Goal: Transaction & Acquisition: Purchase product/service

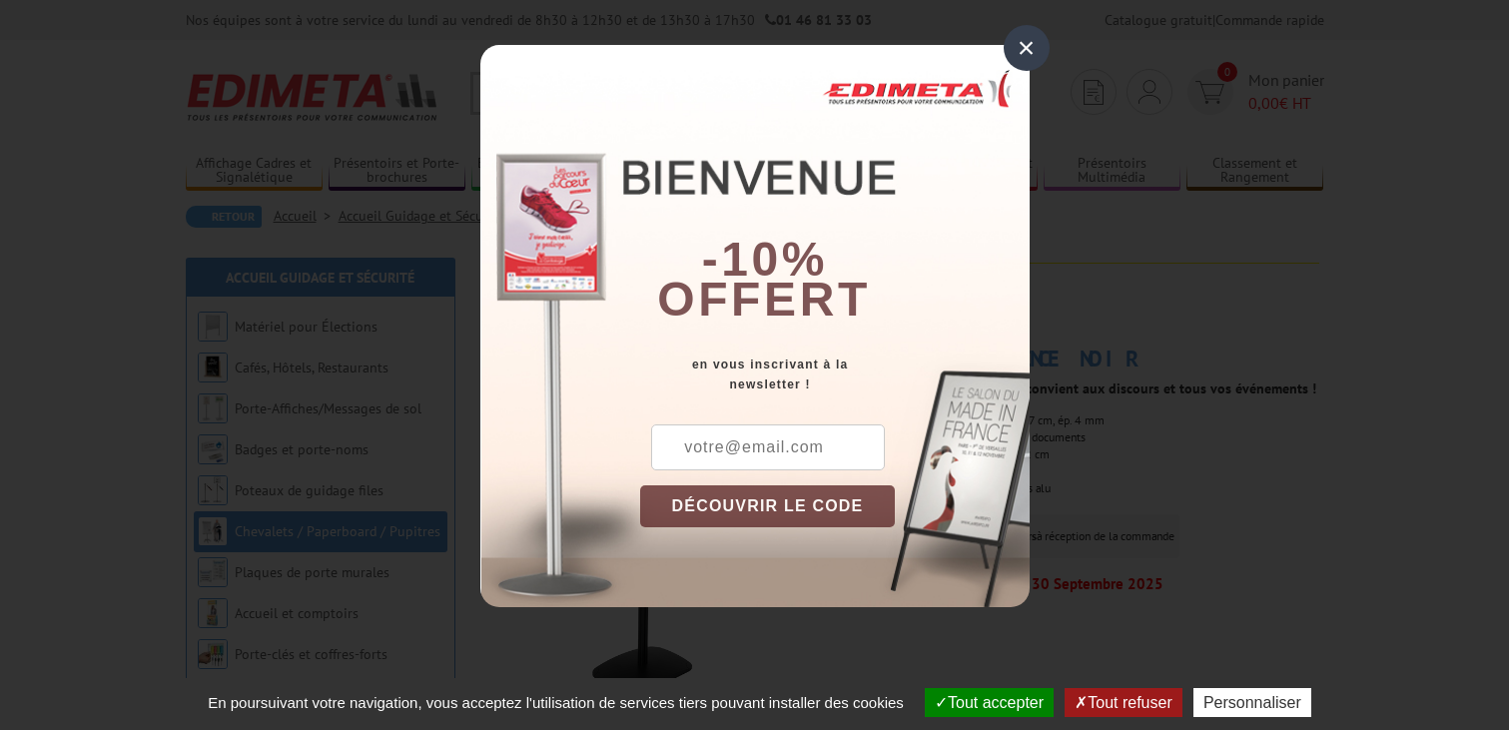
click at [1030, 48] on div "×" at bounding box center [1027, 48] width 46 height 46
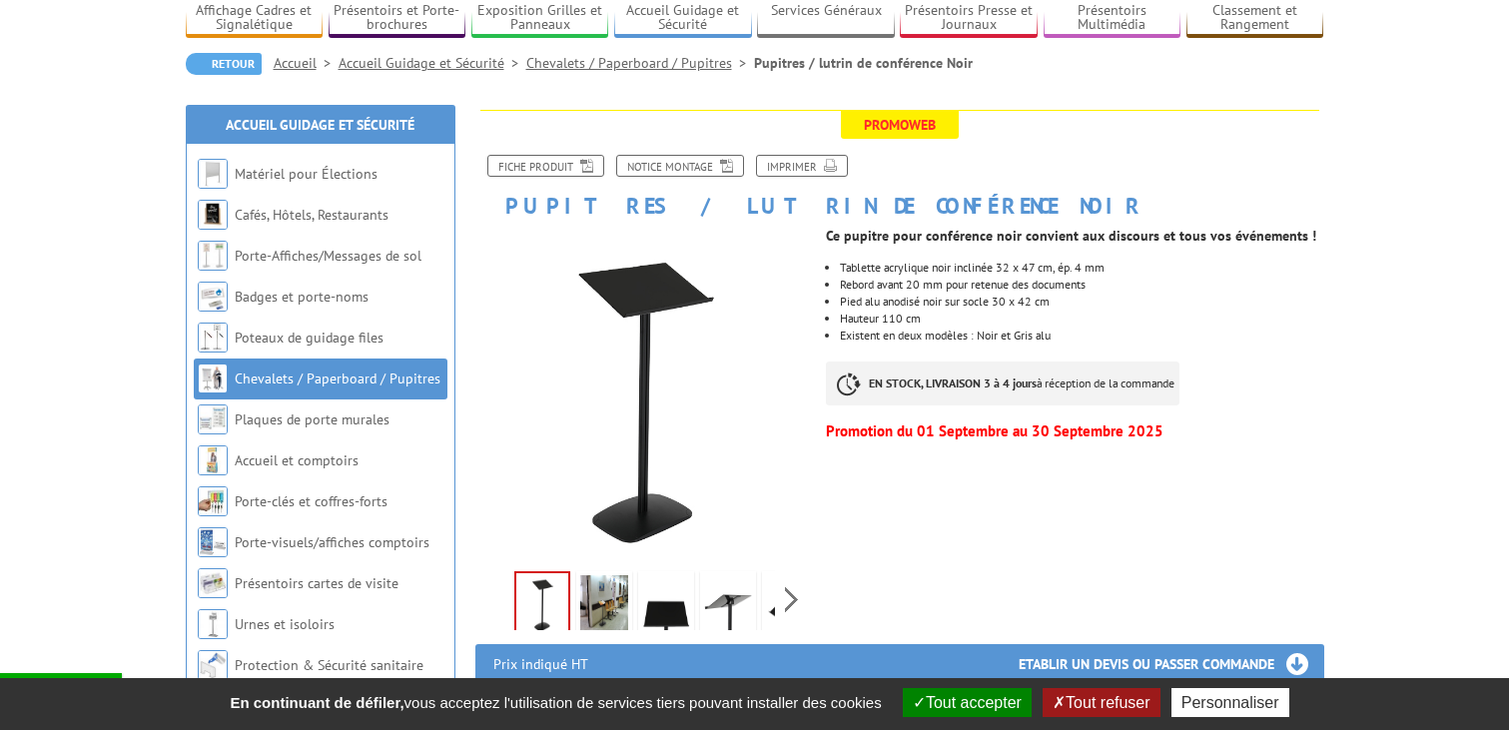
scroll to position [182, 0]
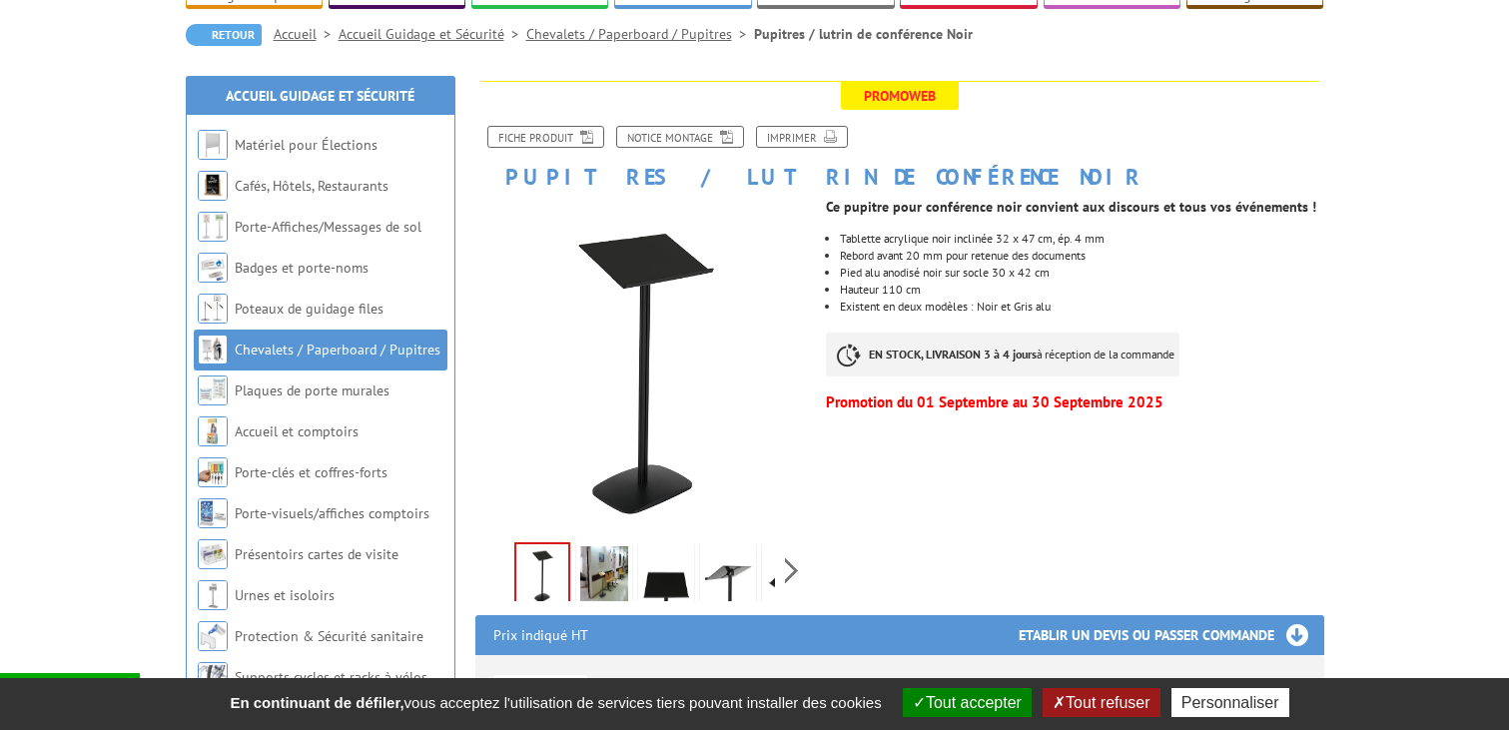
click at [981, 702] on button "Tout accepter" at bounding box center [967, 702] width 129 height 29
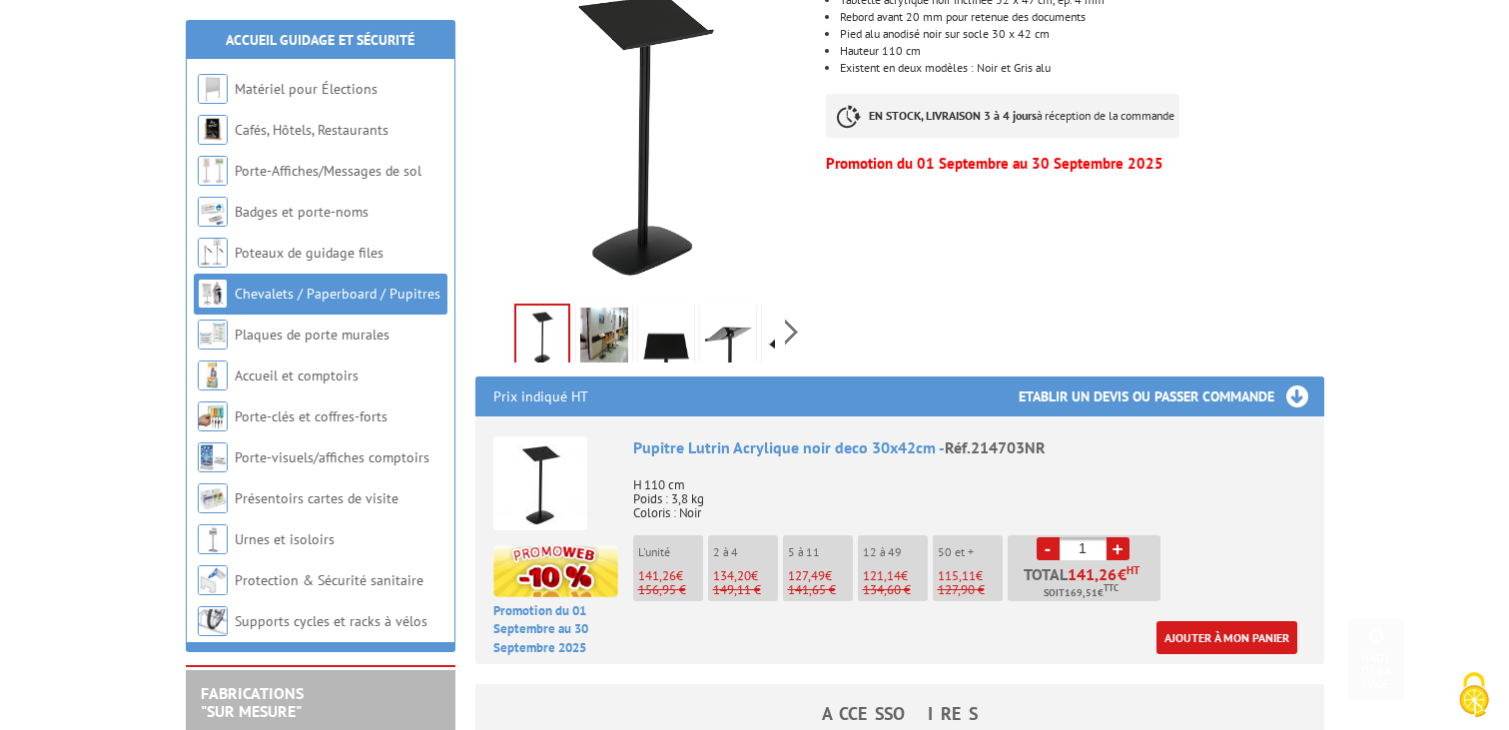
scroll to position [443, 0]
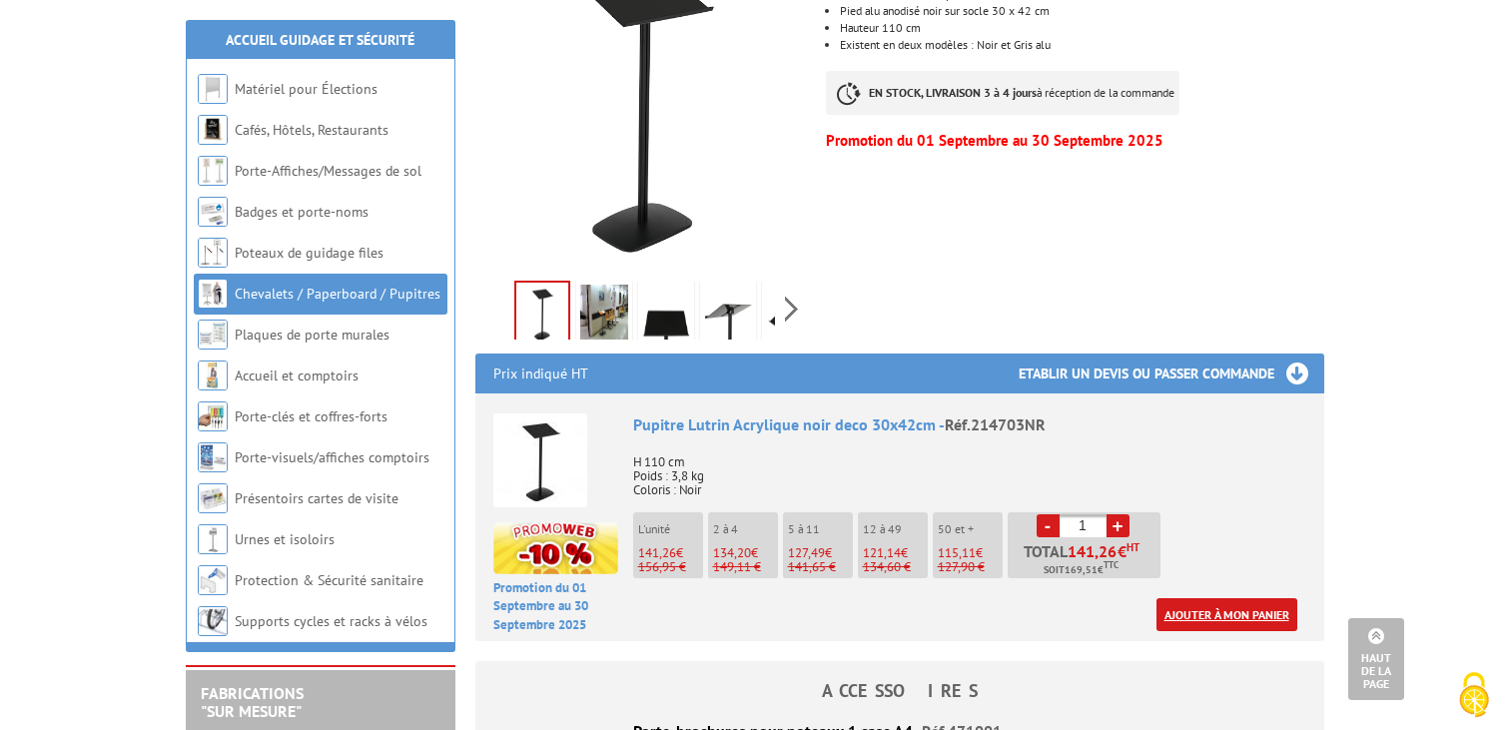
click at [1231, 614] on link "Ajouter à mon panier" at bounding box center [1227, 614] width 141 height 33
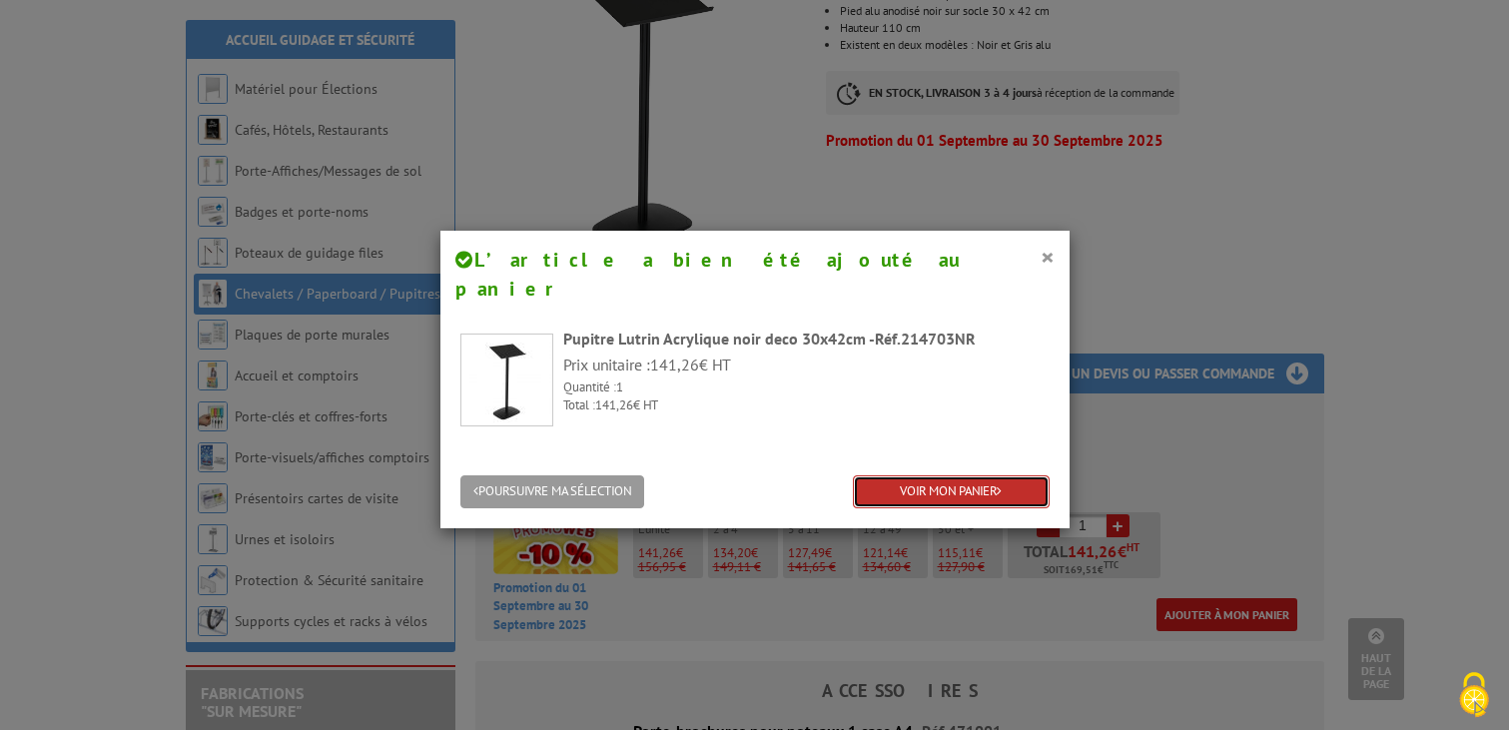
click at [1009, 475] on link "VOIR MON PANIER" at bounding box center [951, 491] width 197 height 33
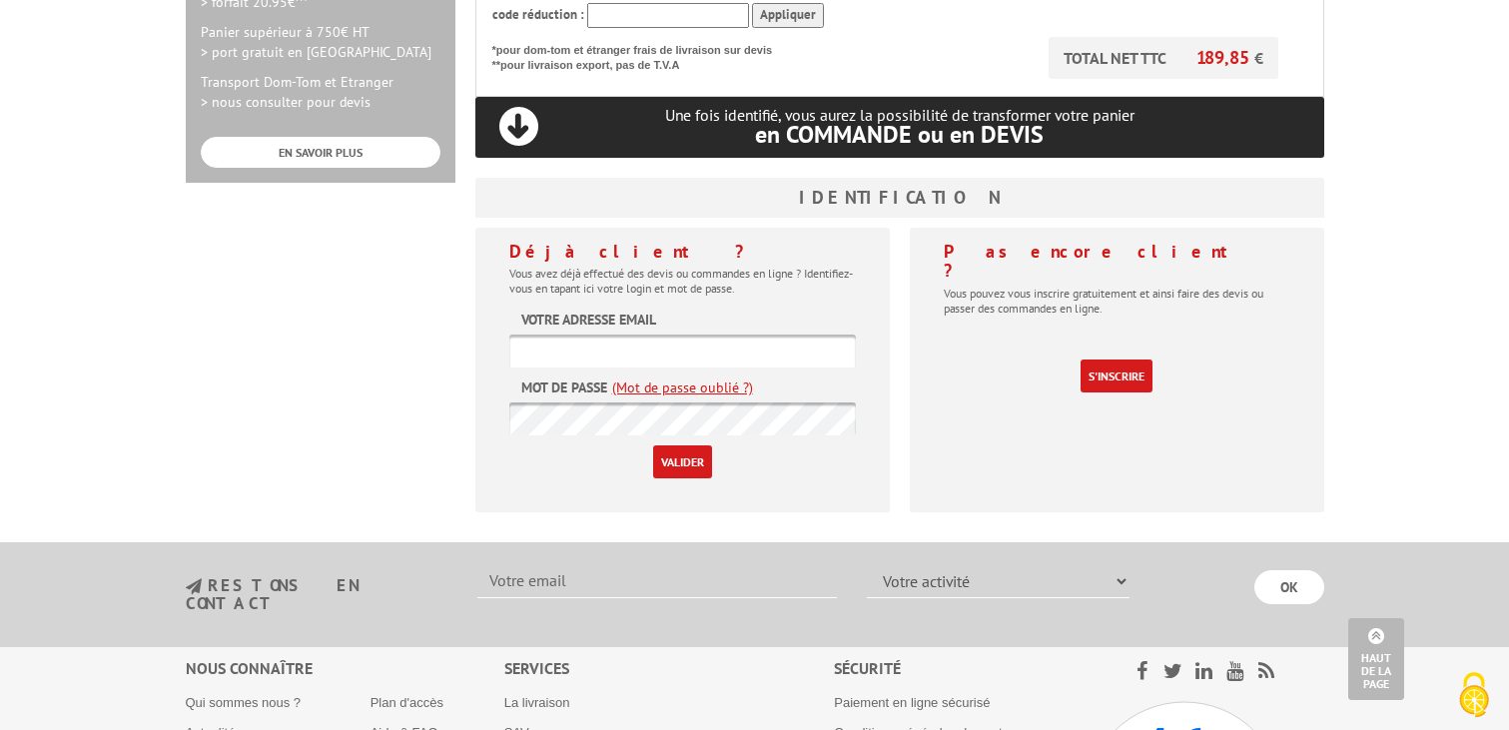
scroll to position [734, 0]
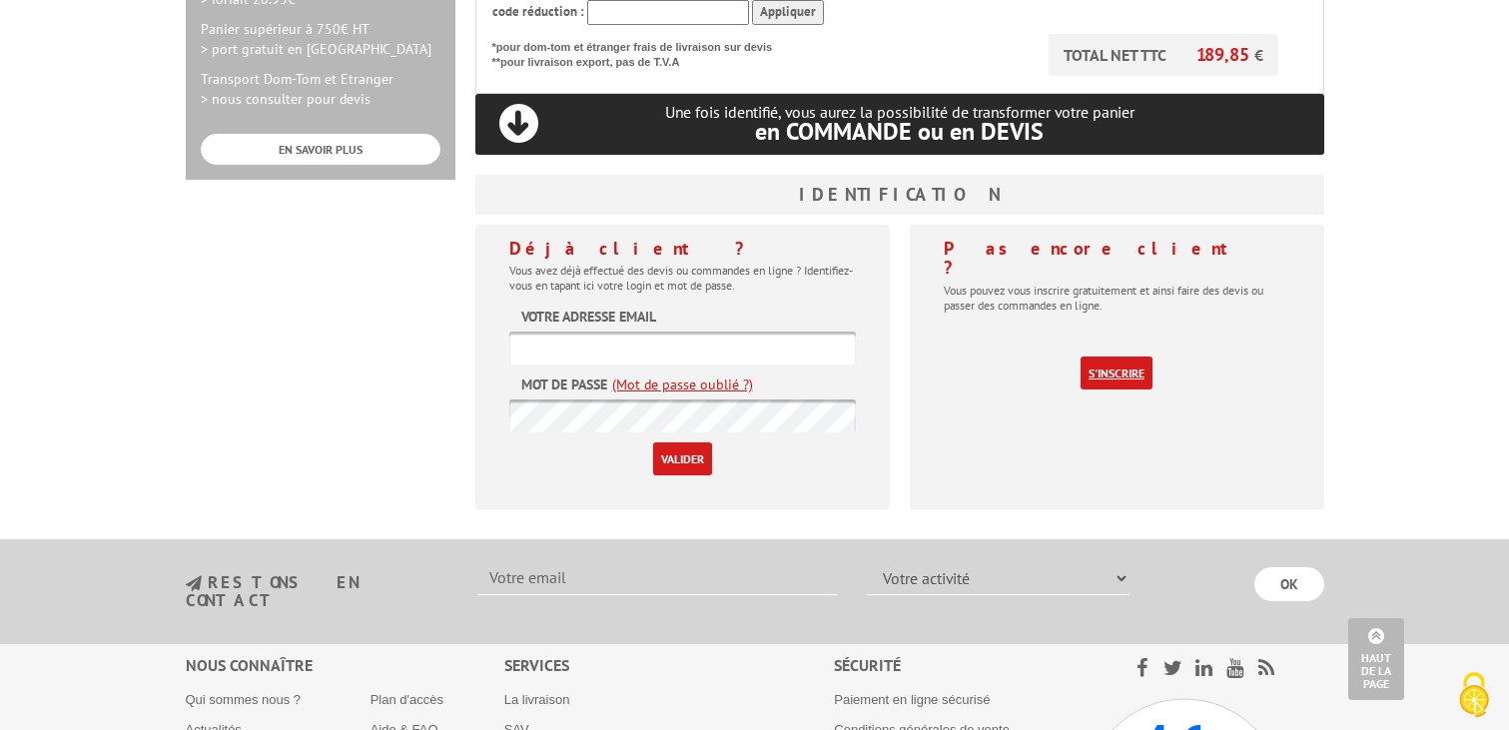
click at [1101, 357] on link "S'inscrire" at bounding box center [1117, 373] width 72 height 33
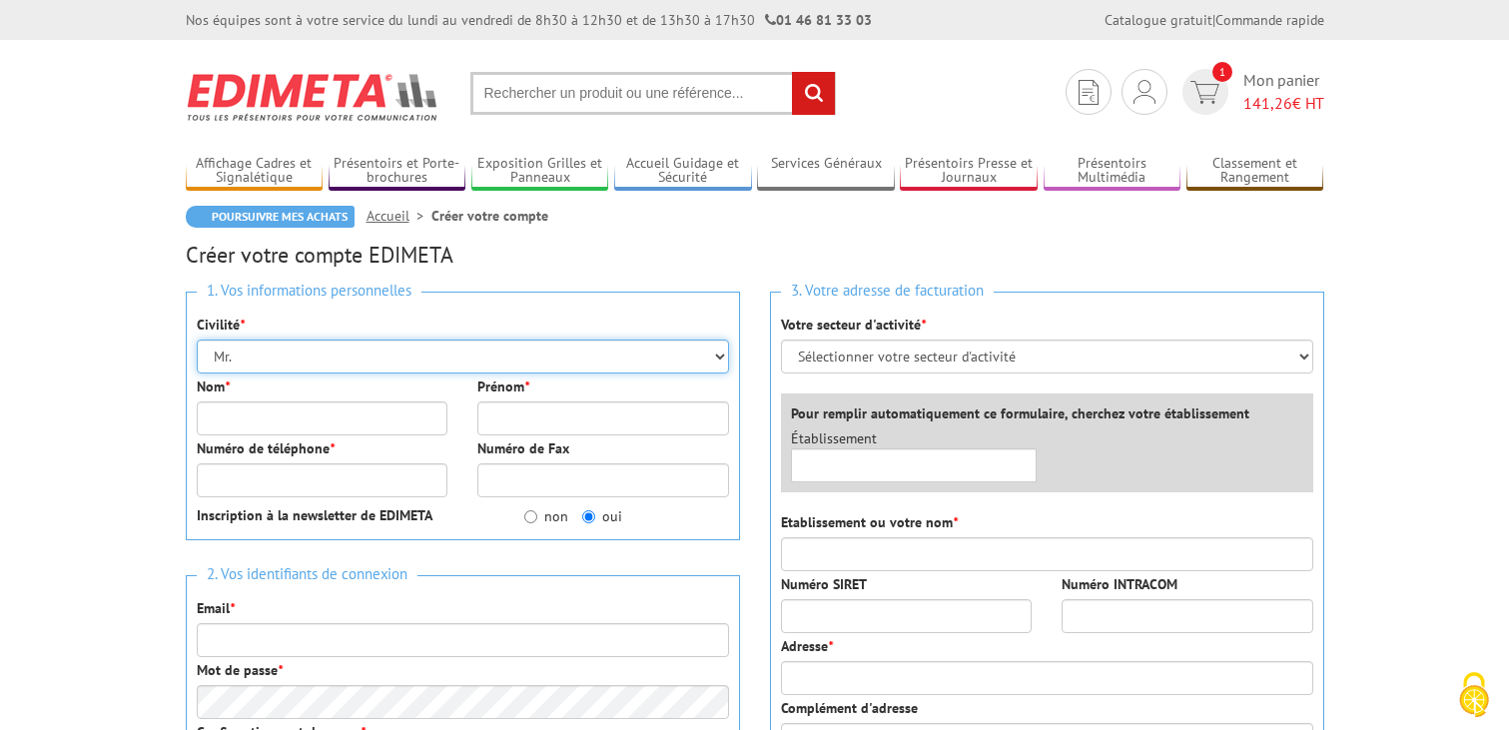
click at [375, 350] on select "Mr. Mme. Mlle." at bounding box center [463, 357] width 532 height 34
select select "Mme."
click at [197, 340] on select "Mr. Mme. Mlle." at bounding box center [463, 357] width 532 height 34
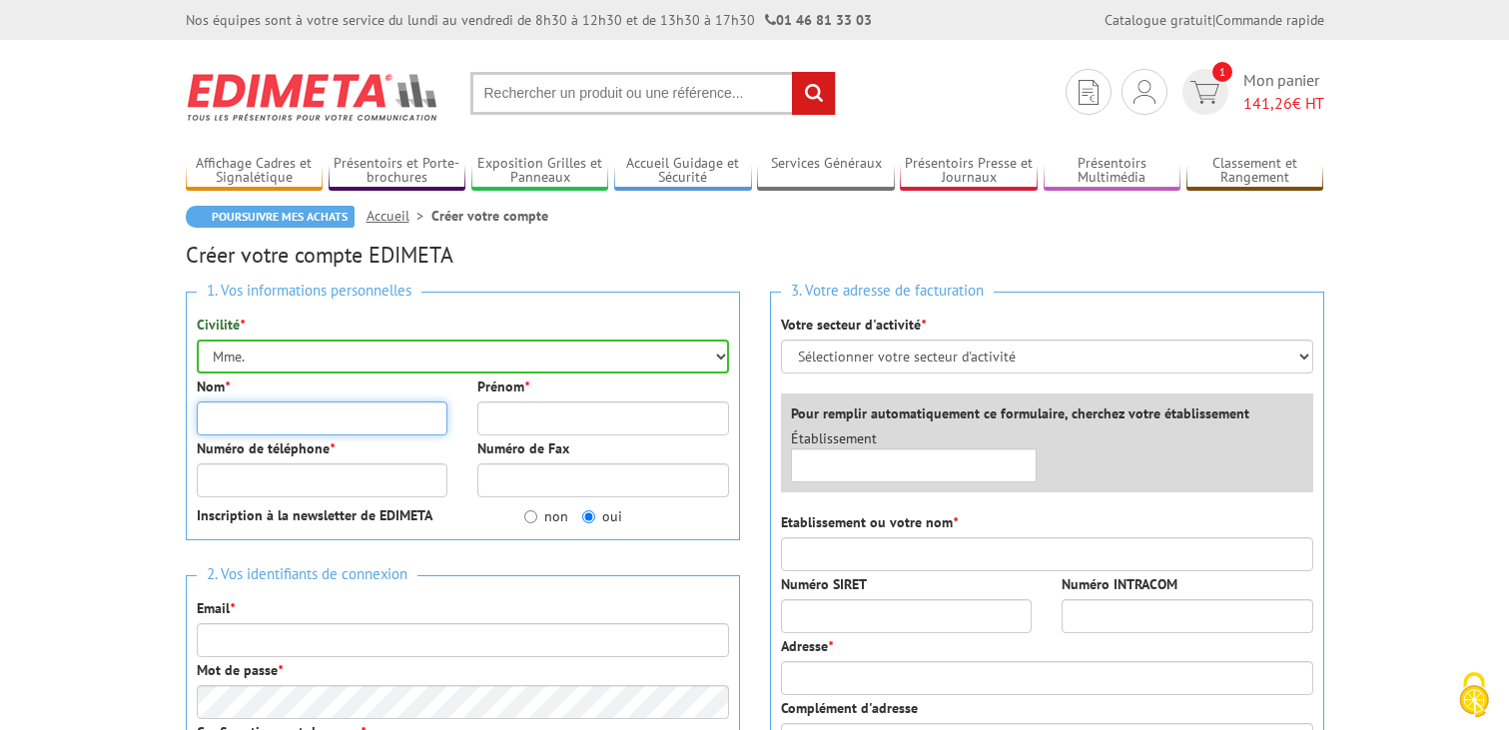
click at [319, 415] on input "Nom *" at bounding box center [323, 419] width 252 height 34
type input "DI [PERSON_NAME]"
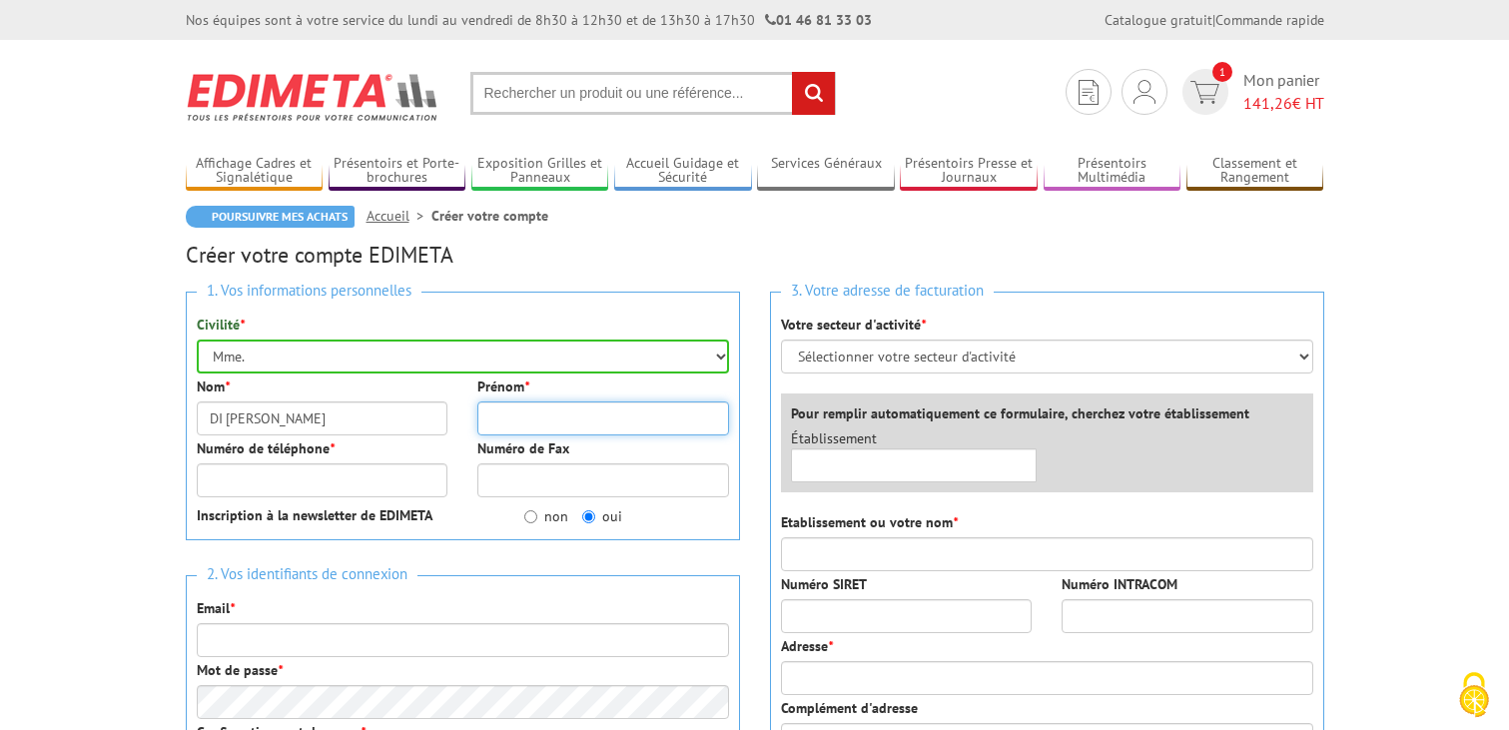
type input "Alexia"
type input "0780125020"
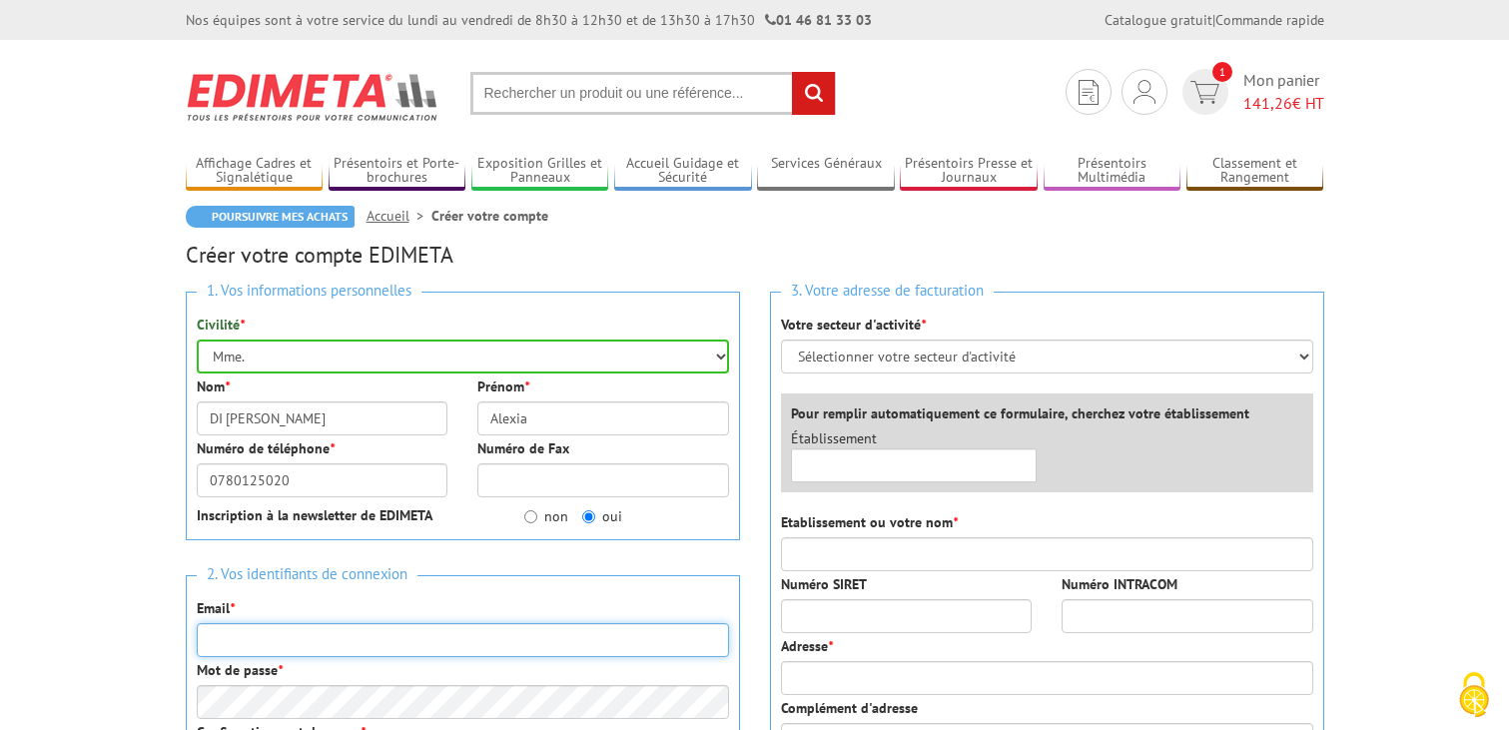
type input "[EMAIL_ADDRESS][DOMAIN_NAME]"
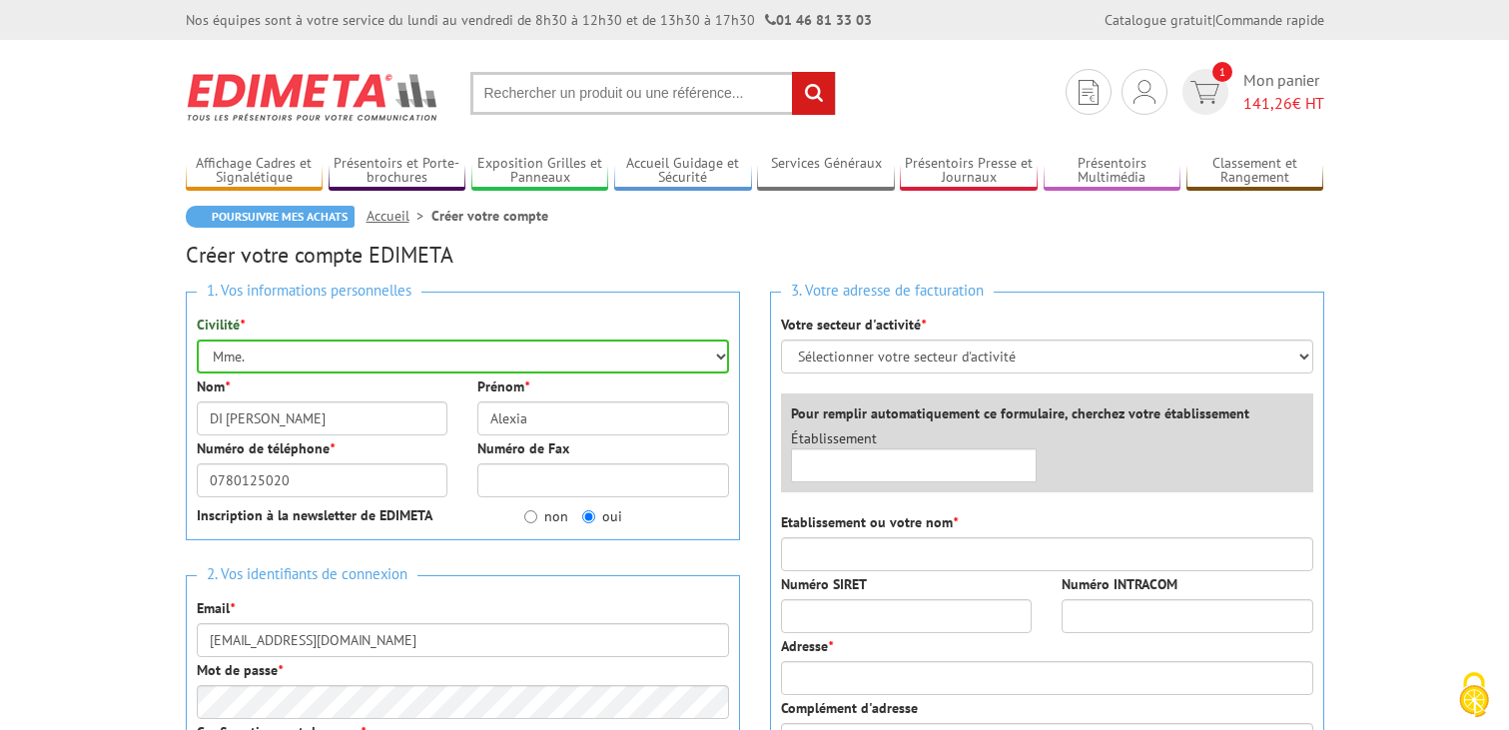
type input "Luni"
type input "[STREET_ADDRESS]"
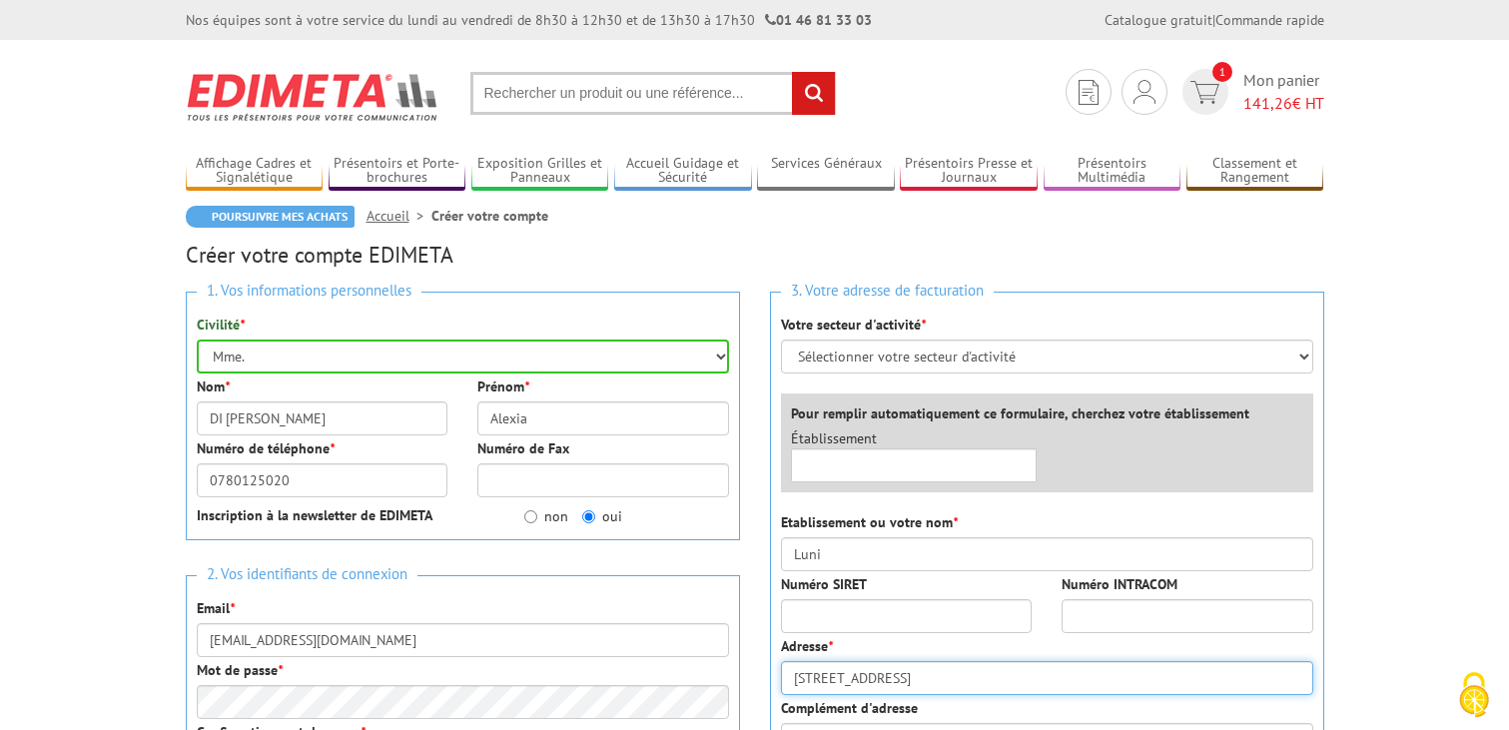
type input "LUNI"
type input "33000"
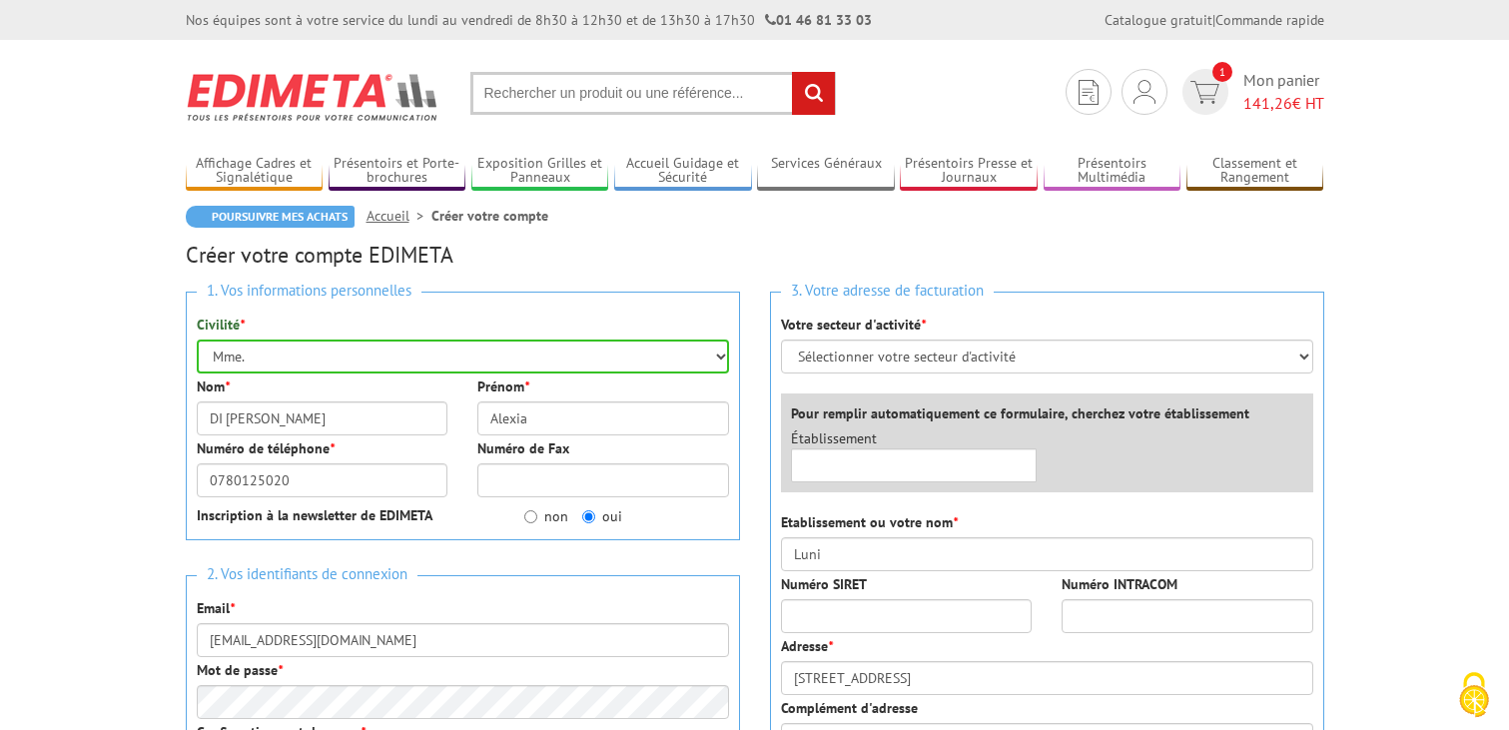
type input "Bordeaux"
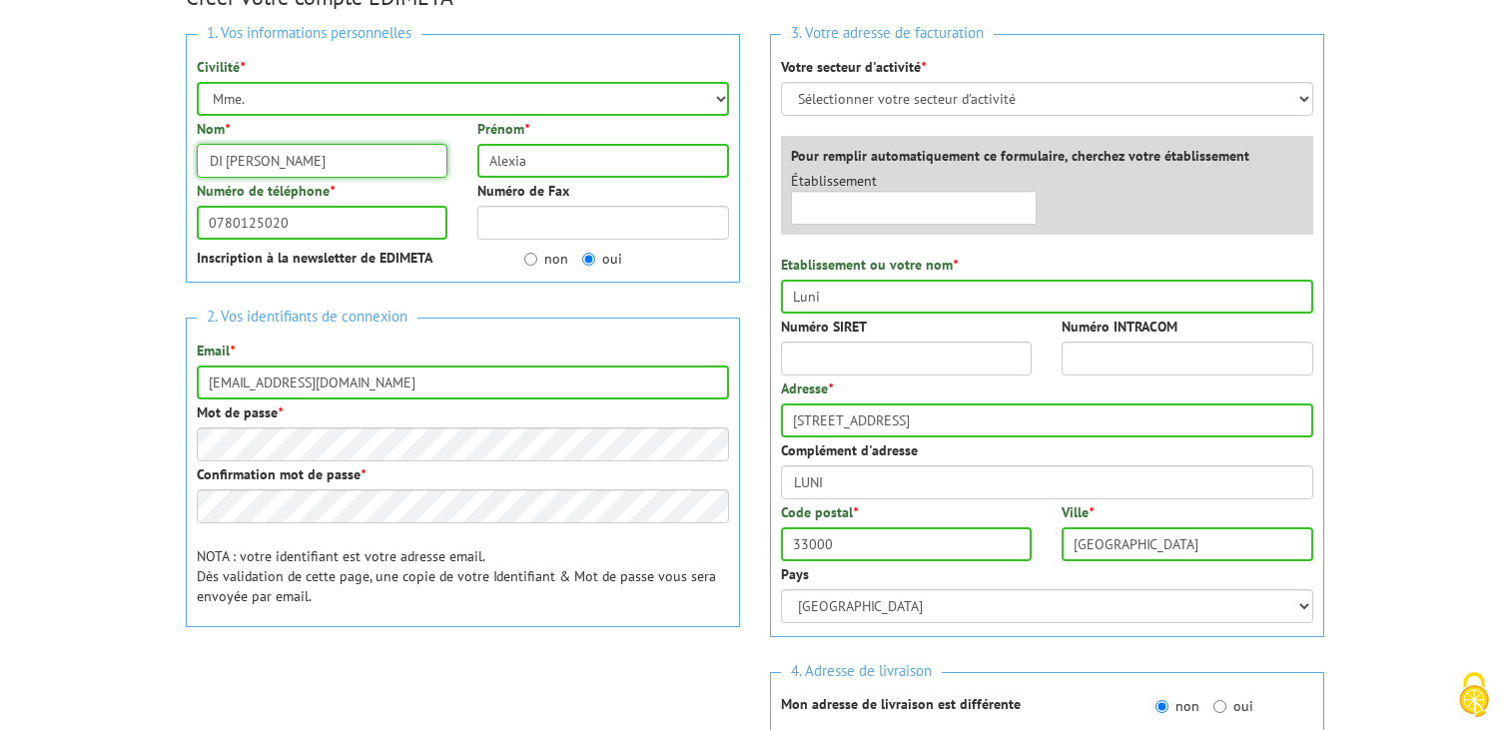
scroll to position [271, 0]
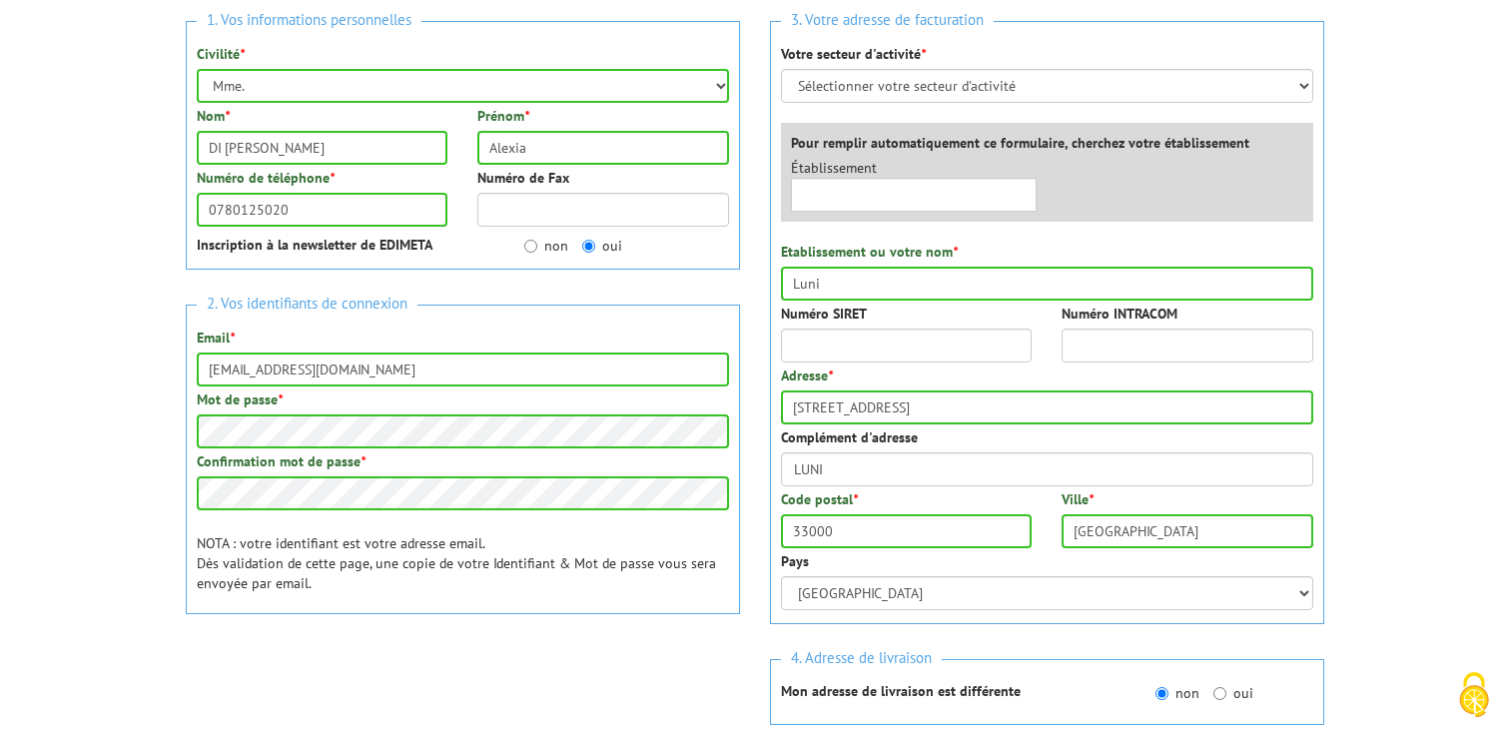
click at [84, 518] on body "Nos équipes sont à votre service du lundi au vendredi de 8h30 à 12h30 et de 13h…" at bounding box center [754, 564] width 1509 height 1671
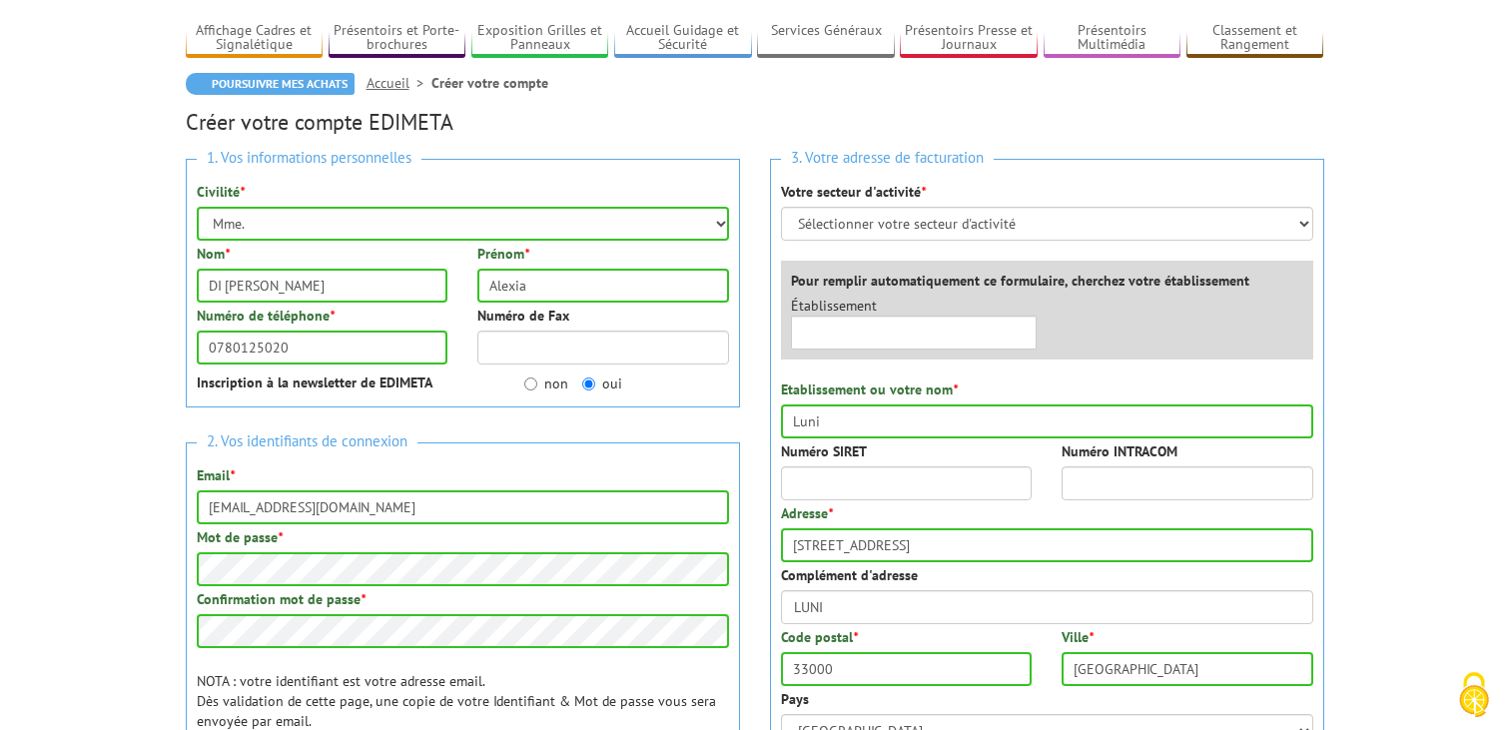
scroll to position [94, 0]
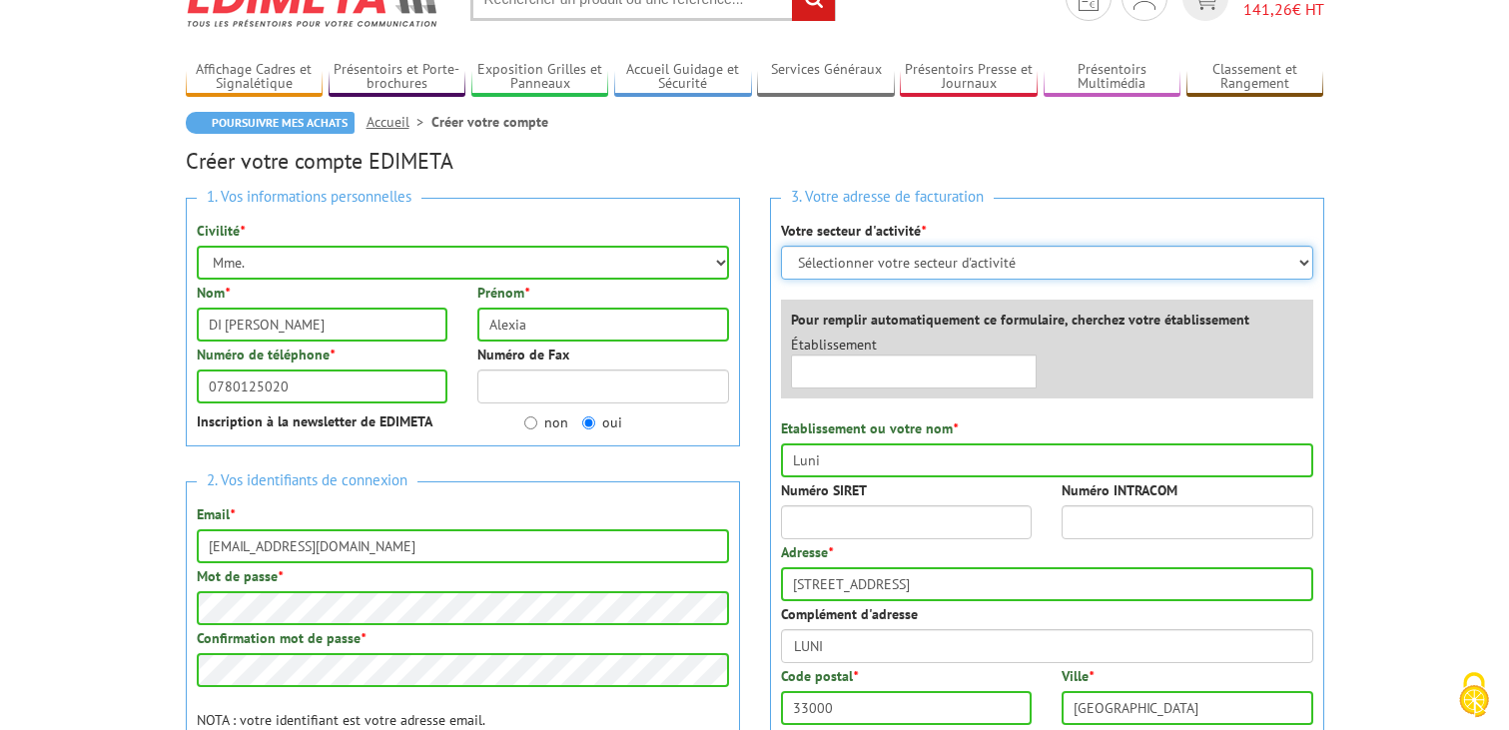
click at [890, 248] on select "Sélectionner votre secteur d'activité Administrations et collectivités Magasins…" at bounding box center [1047, 263] width 532 height 34
select select "878"
click at [781, 246] on select "Sélectionner votre secteur d'activité Administrations et collectivités Magasins…" at bounding box center [1047, 263] width 532 height 34
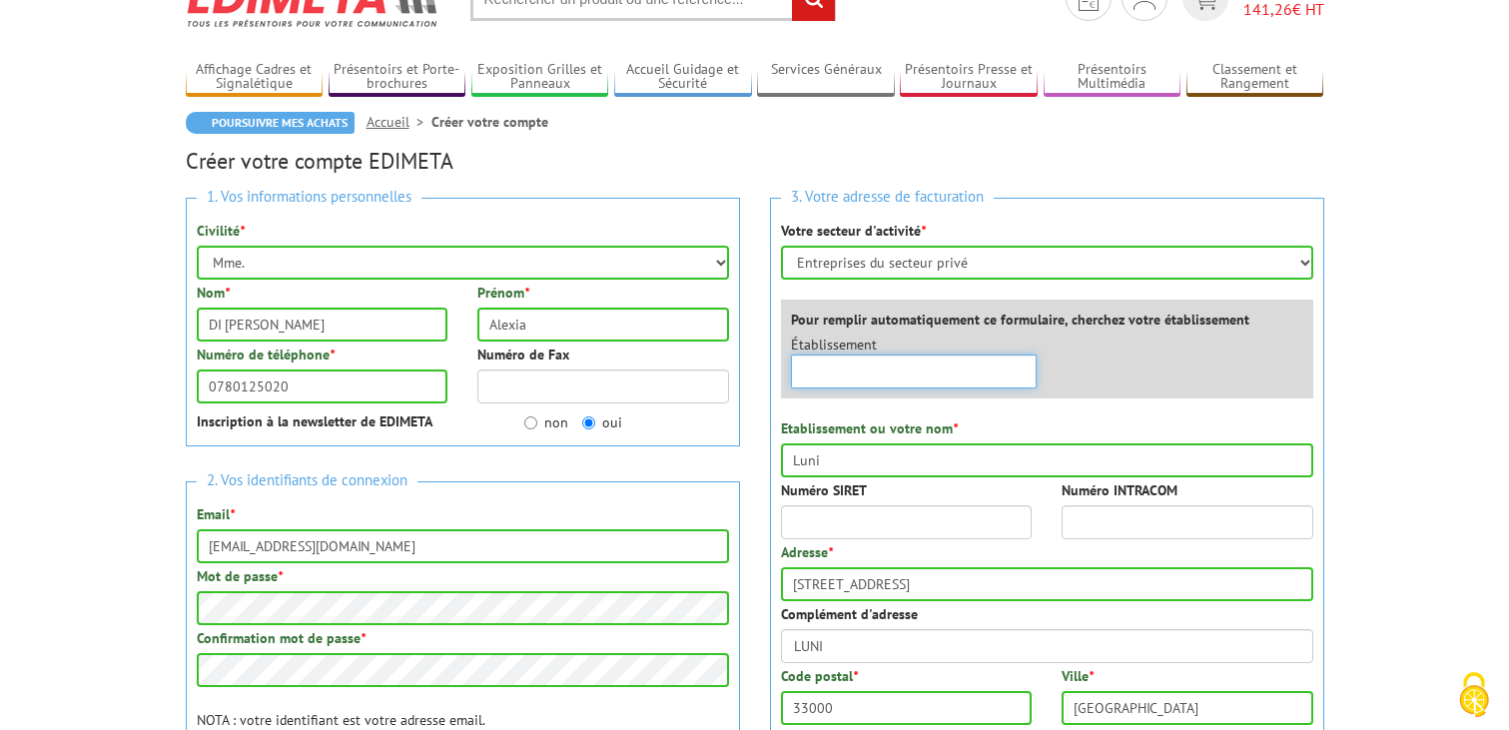
click at [910, 377] on input "text" at bounding box center [914, 372] width 247 height 34
type input "Luni"
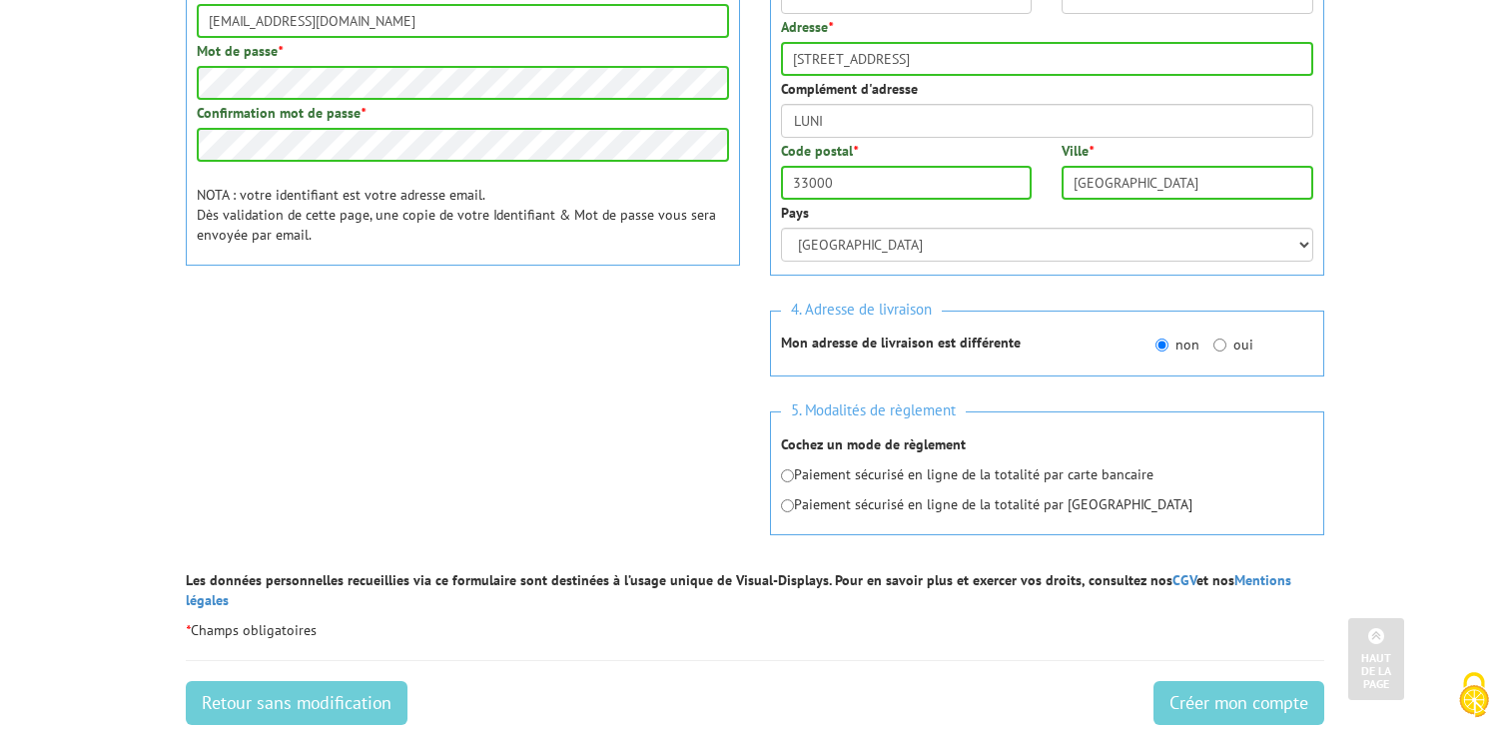
scroll to position [622, 0]
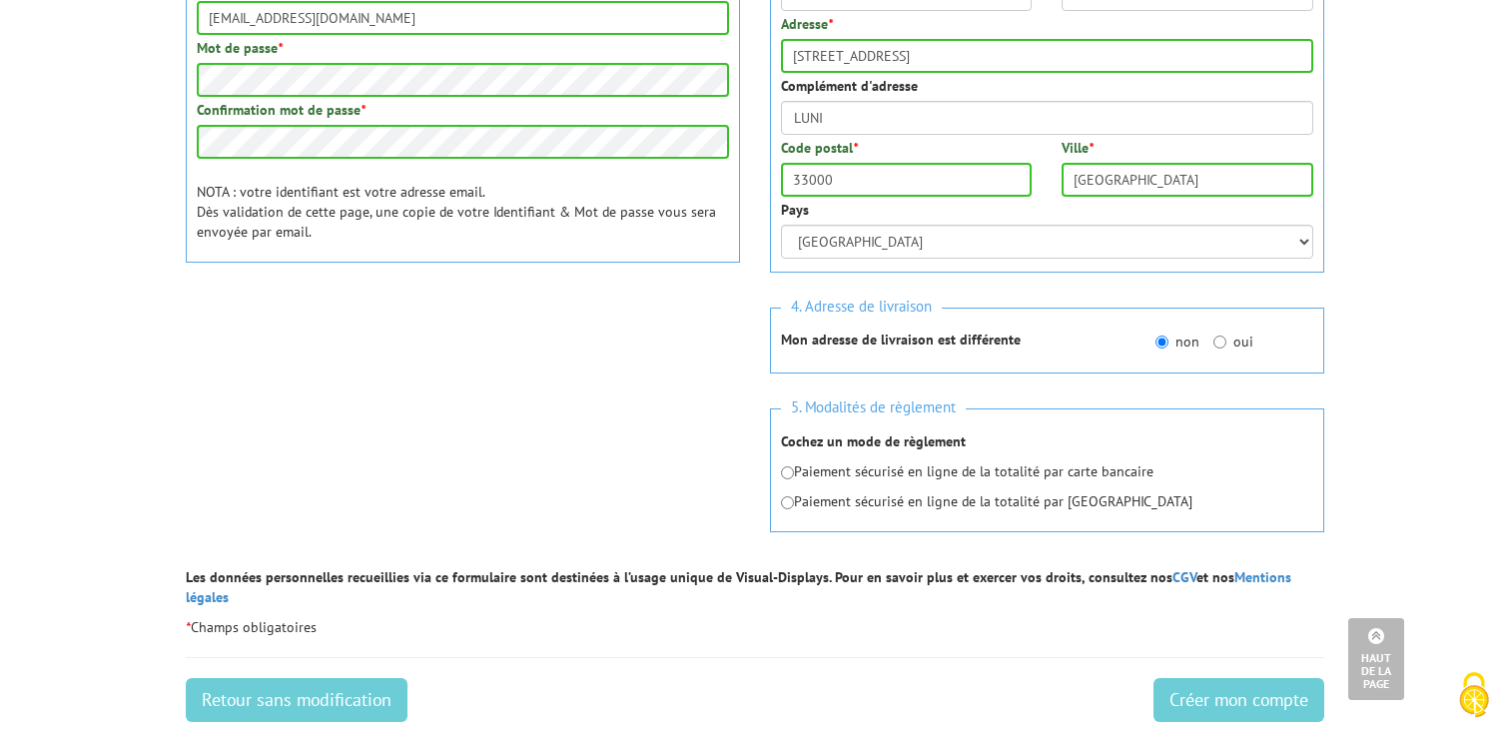
click at [1115, 463] on p "Paiement sécurisé en ligne de la totalité par carte bancaire" at bounding box center [1047, 471] width 532 height 20
click at [1062, 479] on p "Paiement sécurisé en ligne de la totalité par carte bancaire" at bounding box center [1047, 471] width 532 height 20
click at [787, 473] on input "radio" at bounding box center [787, 472] width 13 height 13
radio input "true"
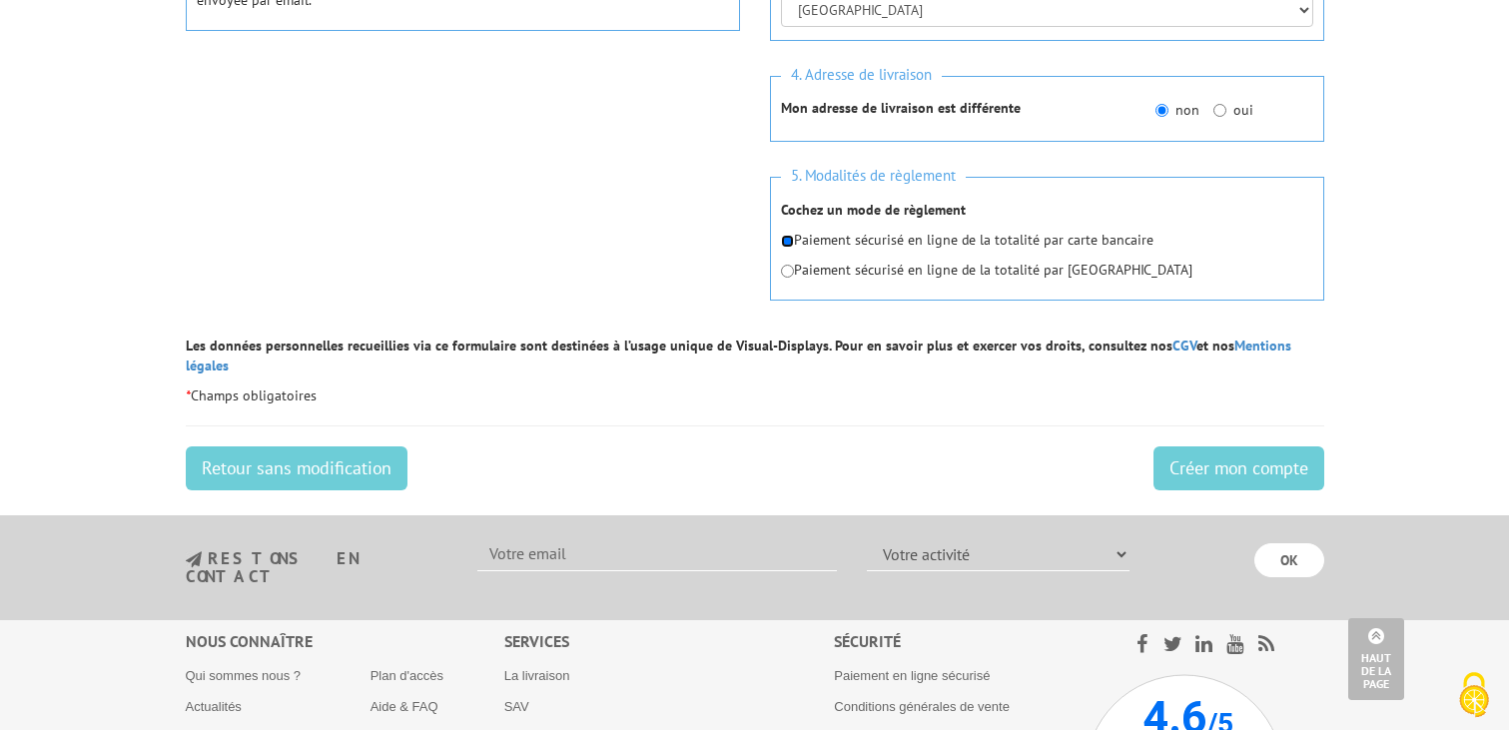
scroll to position [861, 0]
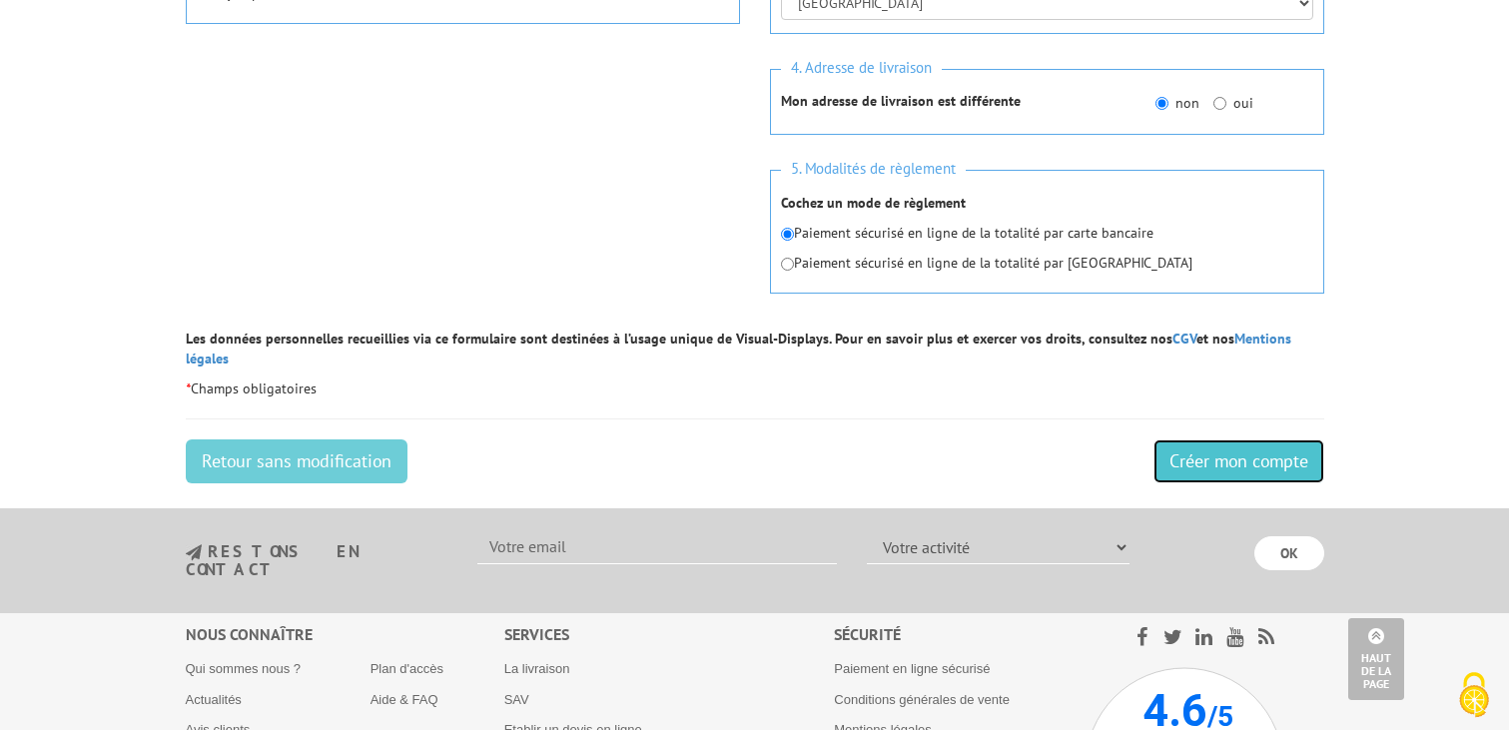
click at [1245, 454] on input "Créer mon compte" at bounding box center [1239, 461] width 171 height 44
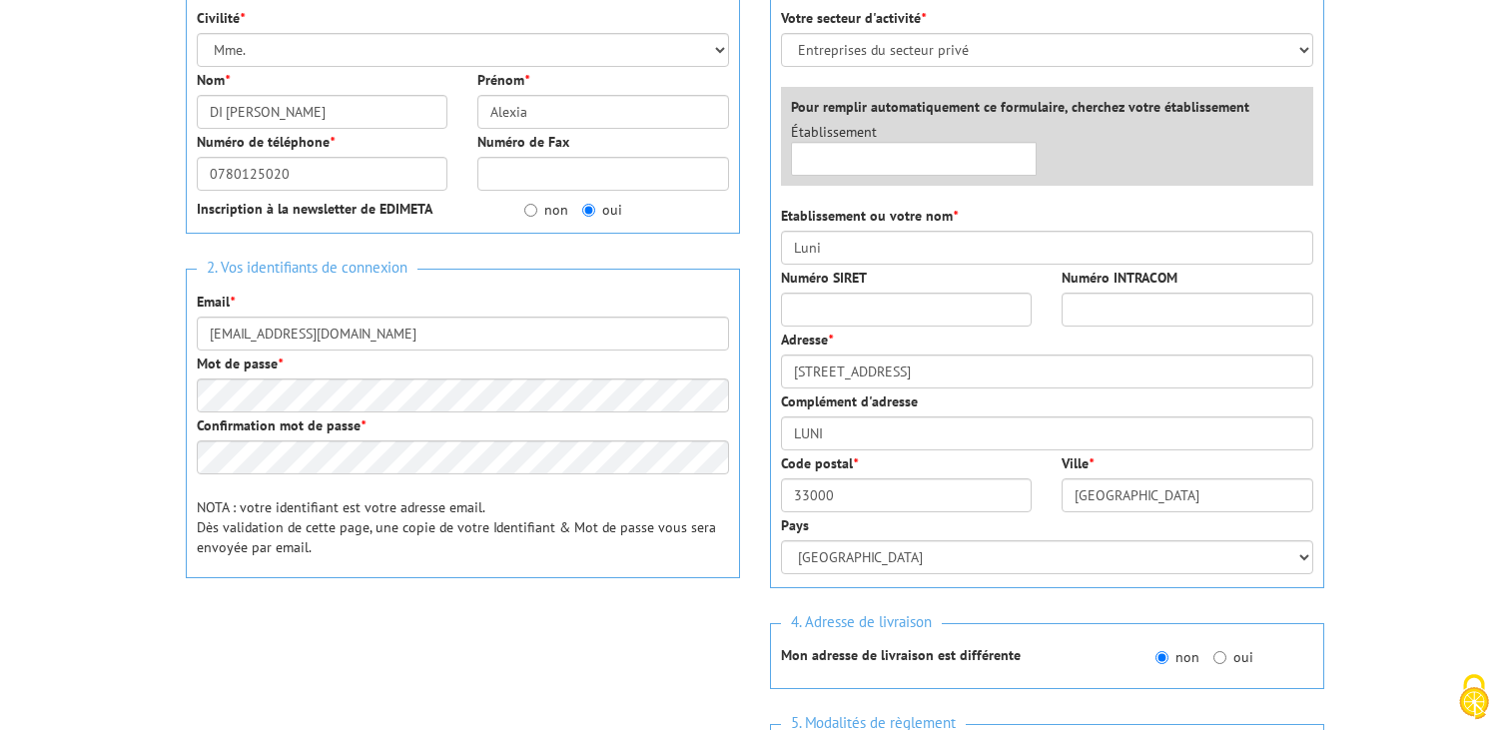
scroll to position [328, 0]
click at [529, 209] on input "non" at bounding box center [530, 209] width 13 height 13
radio input "true"
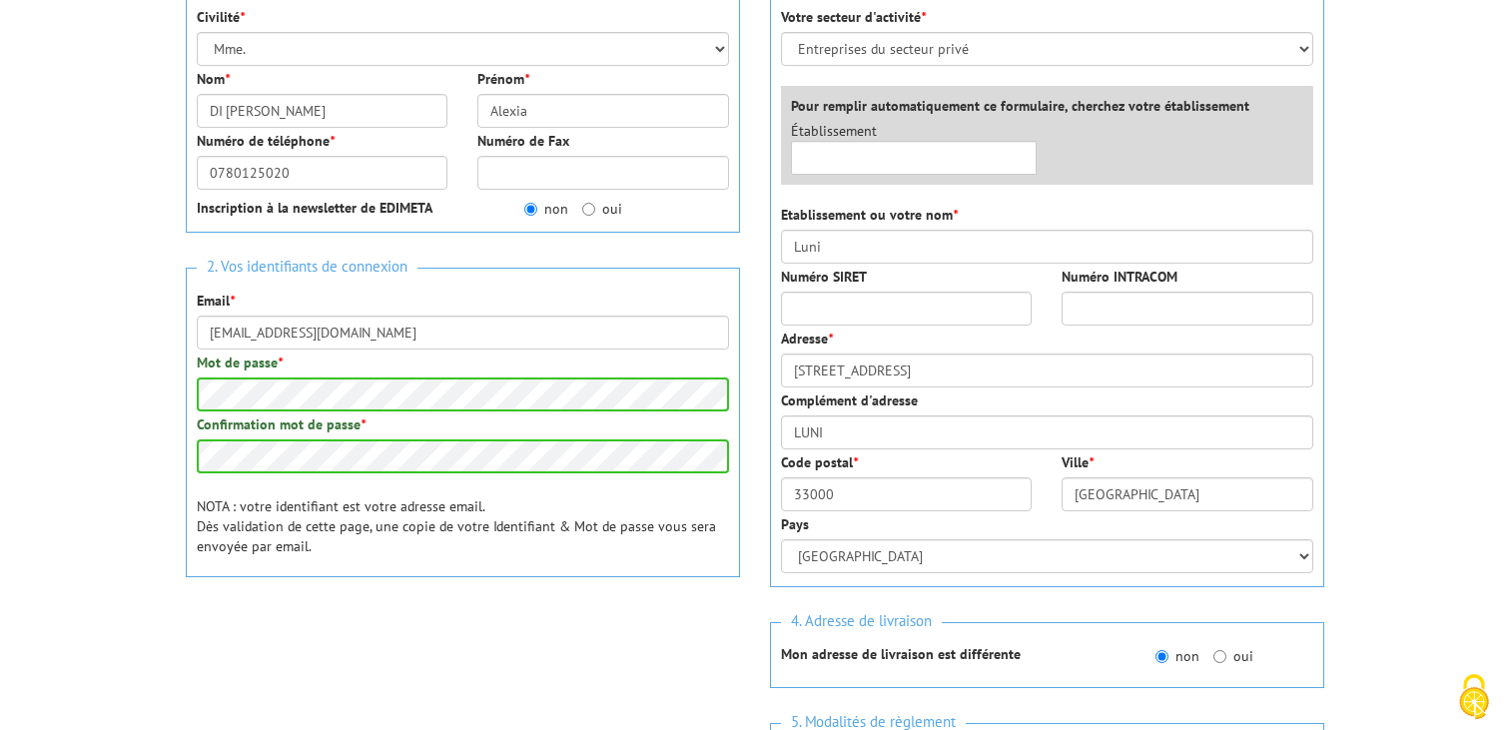
click at [392, 572] on div "2. Vos identifiants de connexion Email * office@luni.app Mot de passe * Confirm…" at bounding box center [463, 423] width 554 height 310
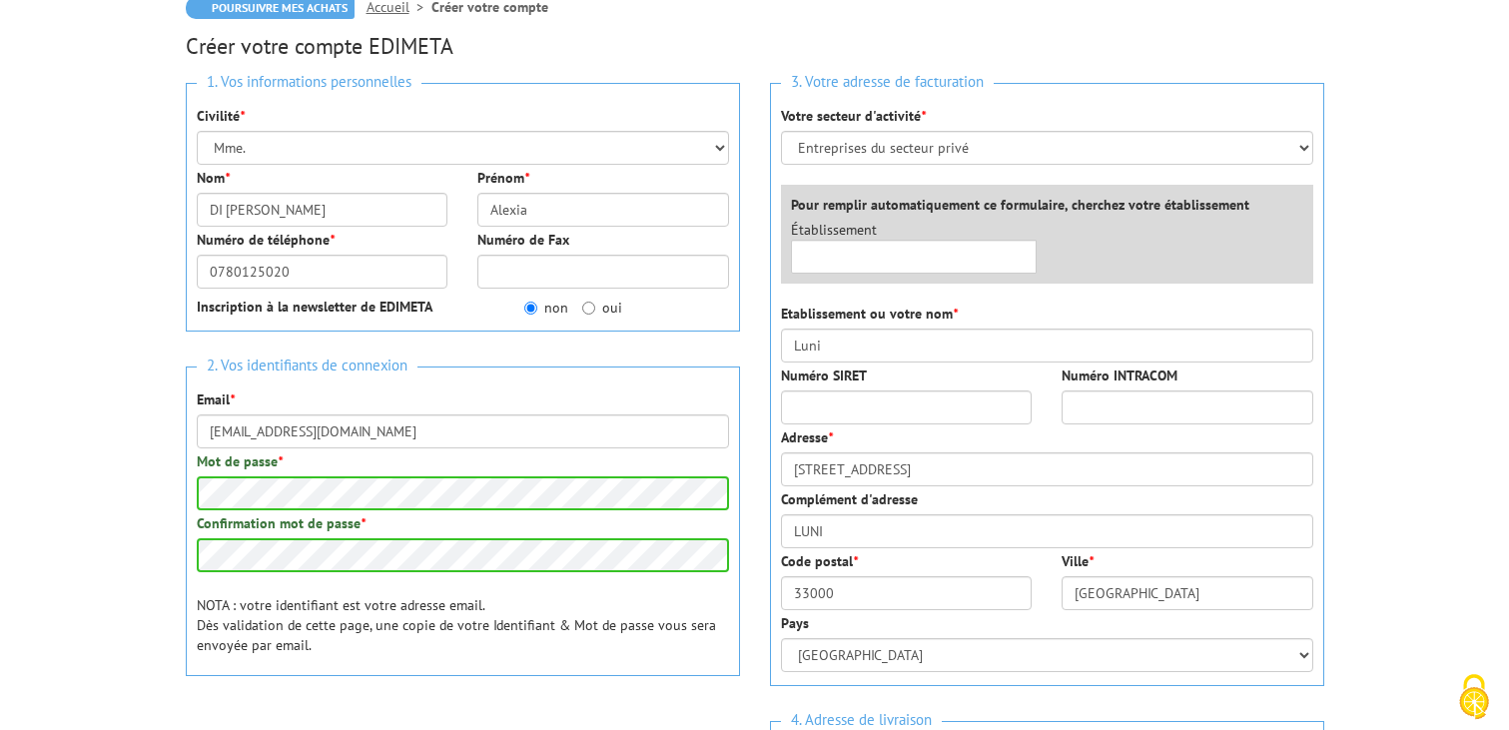
scroll to position [228, 0]
click at [868, 266] on input "text" at bounding box center [914, 258] width 247 height 34
type input "M"
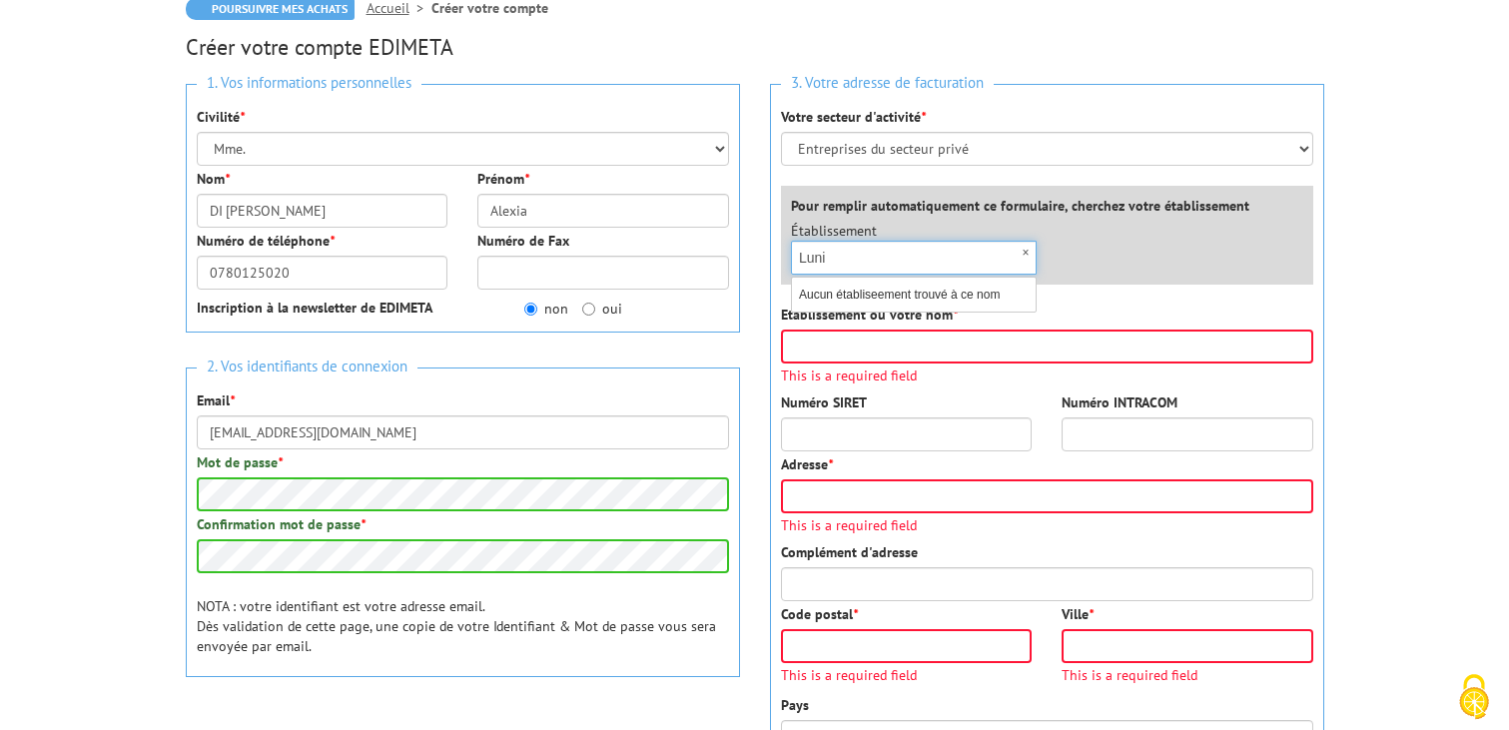
type input "Luni"
click at [1103, 347] on input "Etablissement ou votre nom *" at bounding box center [1047, 347] width 532 height 34
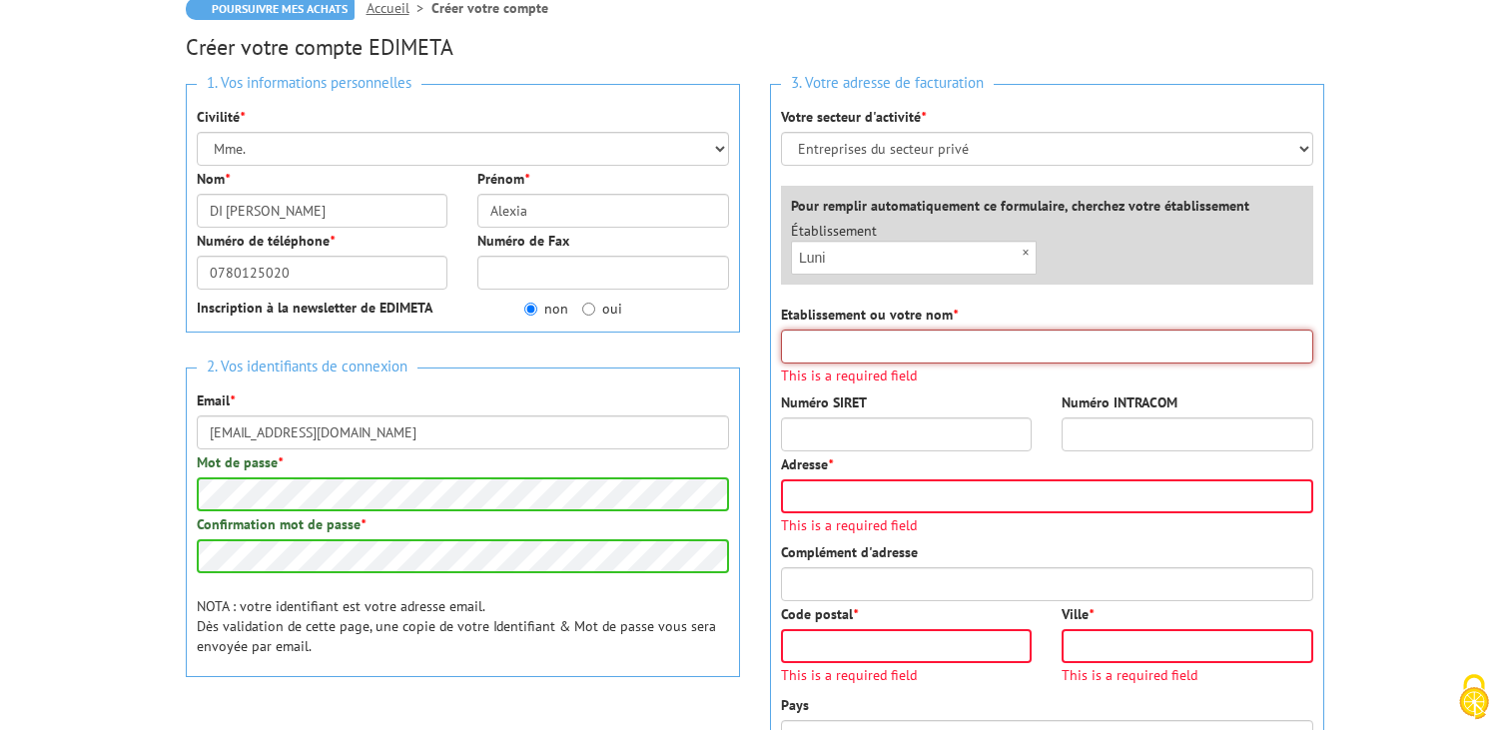
type input "Luni"
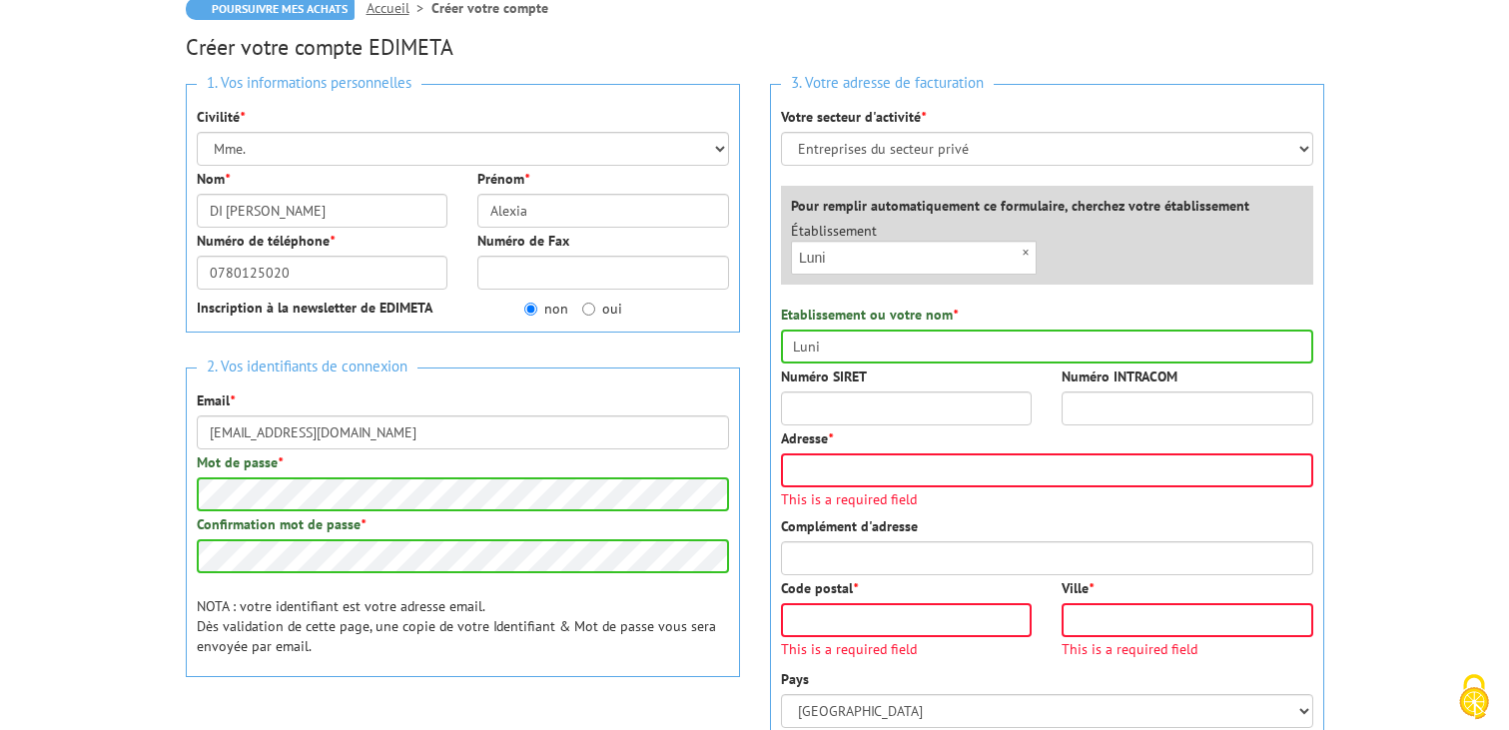
click at [1422, 350] on body "Veuillez valider le captcha Edimeta - Créer un compte Nos équipes sont à votre …" at bounding box center [754, 738] width 1509 height 1933
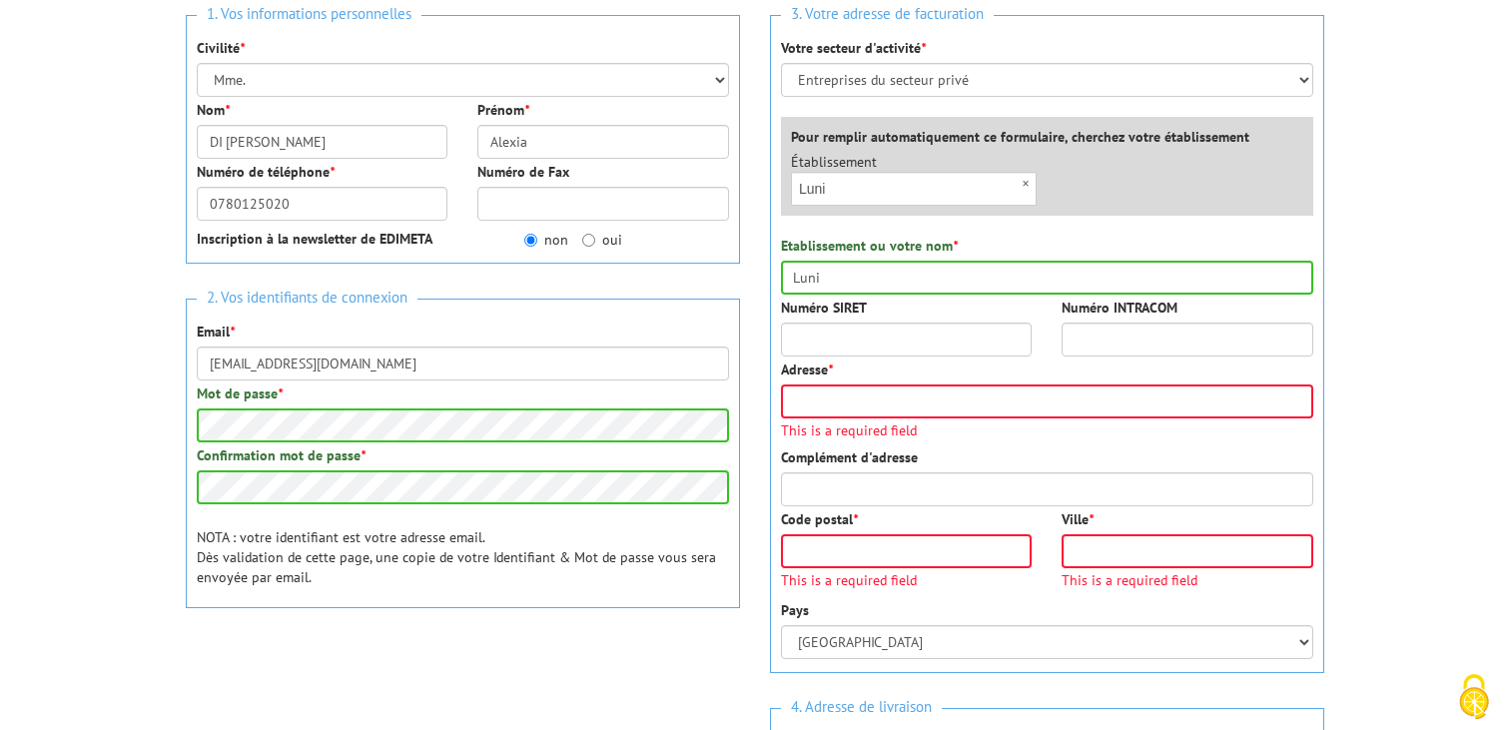
scroll to position [314, 0]
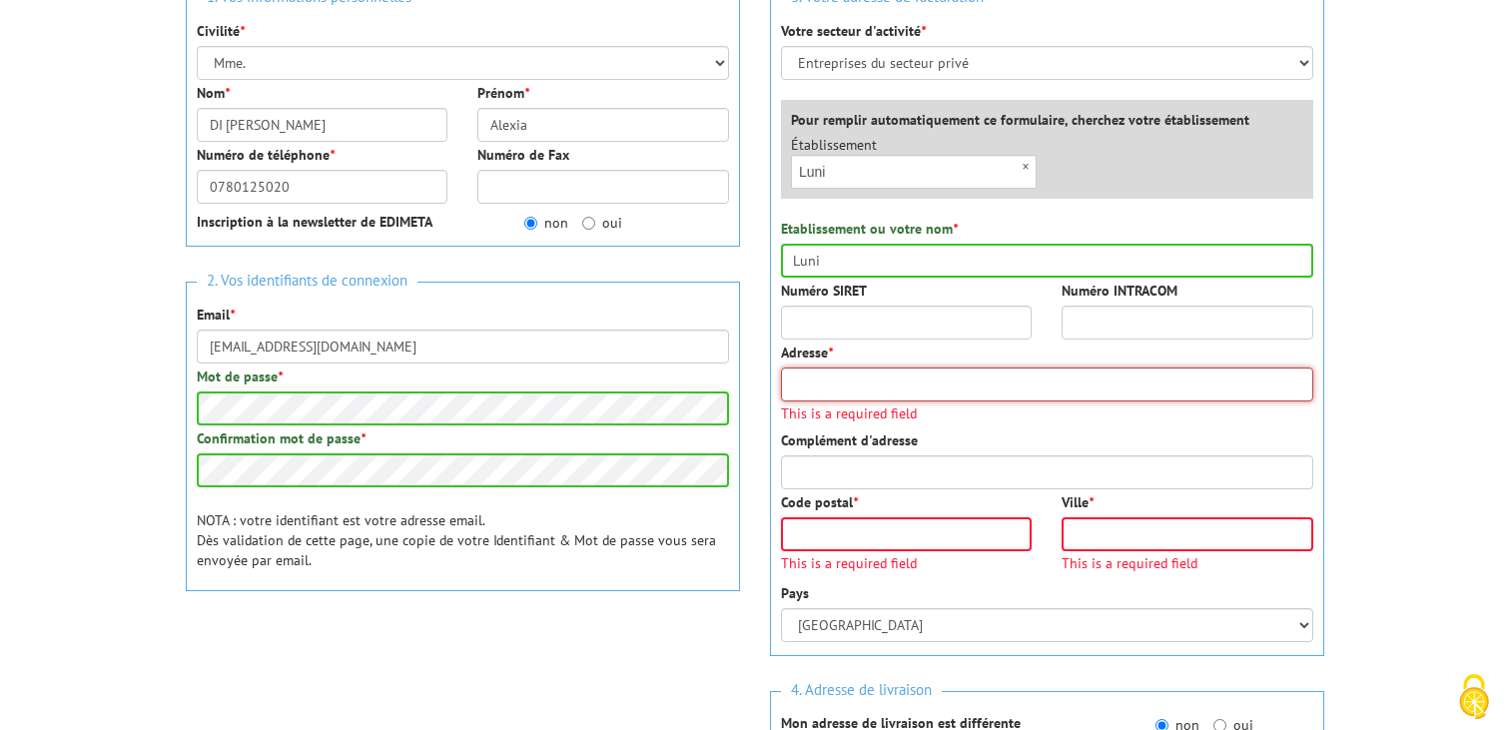
click at [1114, 395] on input "Adresse *" at bounding box center [1047, 385] width 532 height 34
type input "25 quai des Chartrons"
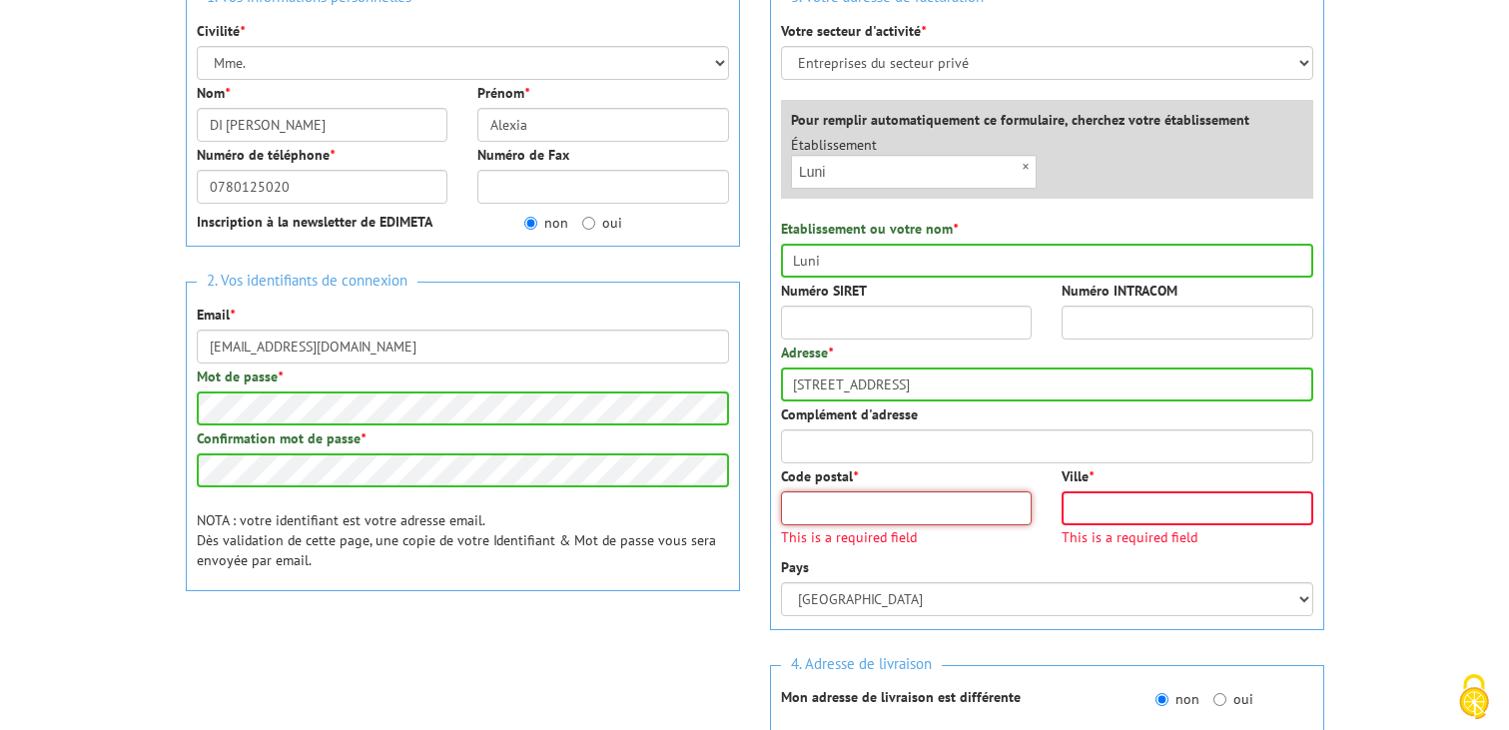
click at [850, 510] on input "Code postal *" at bounding box center [907, 508] width 252 height 34
type input "33000"
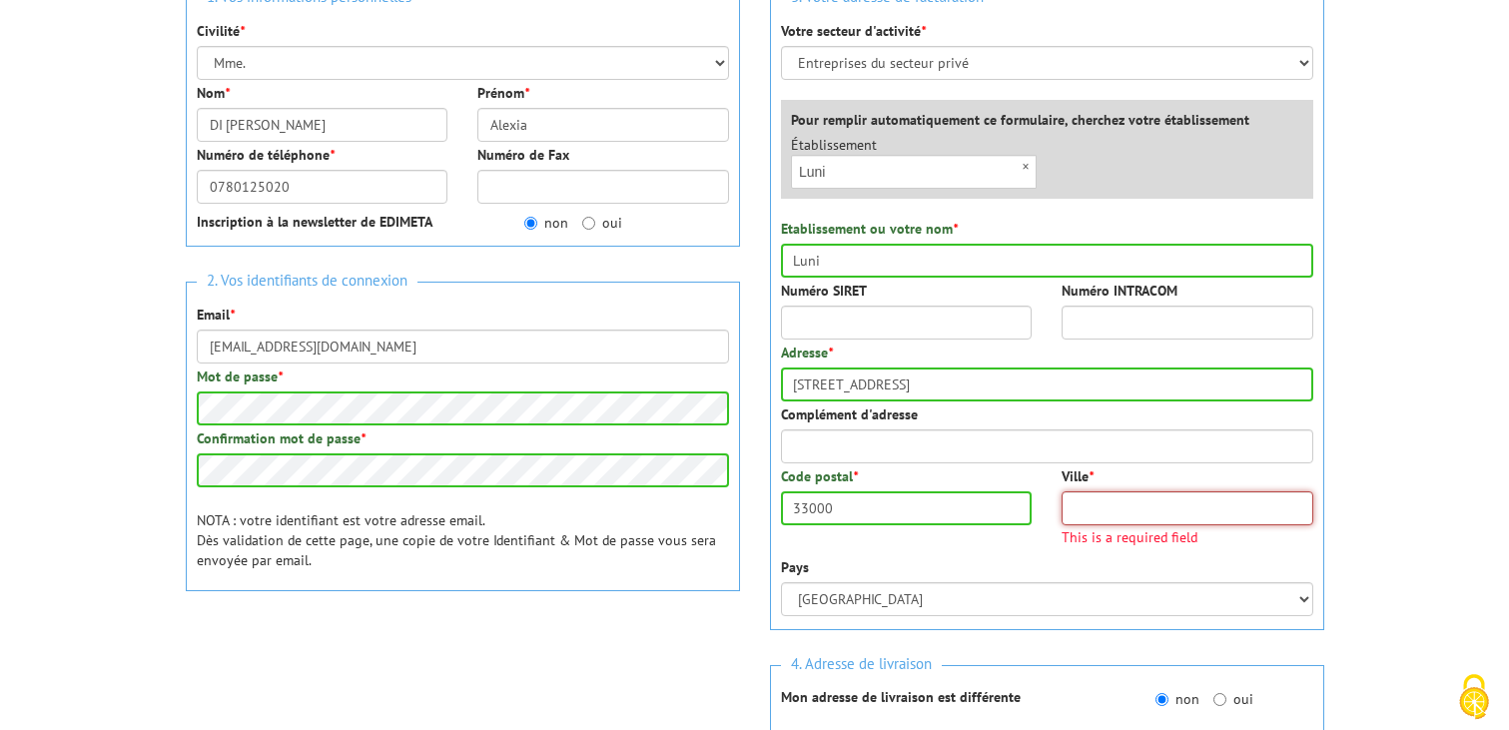
click at [1126, 505] on input "Ville *" at bounding box center [1188, 508] width 252 height 34
type input "[GEOGRAPHIC_DATA]"
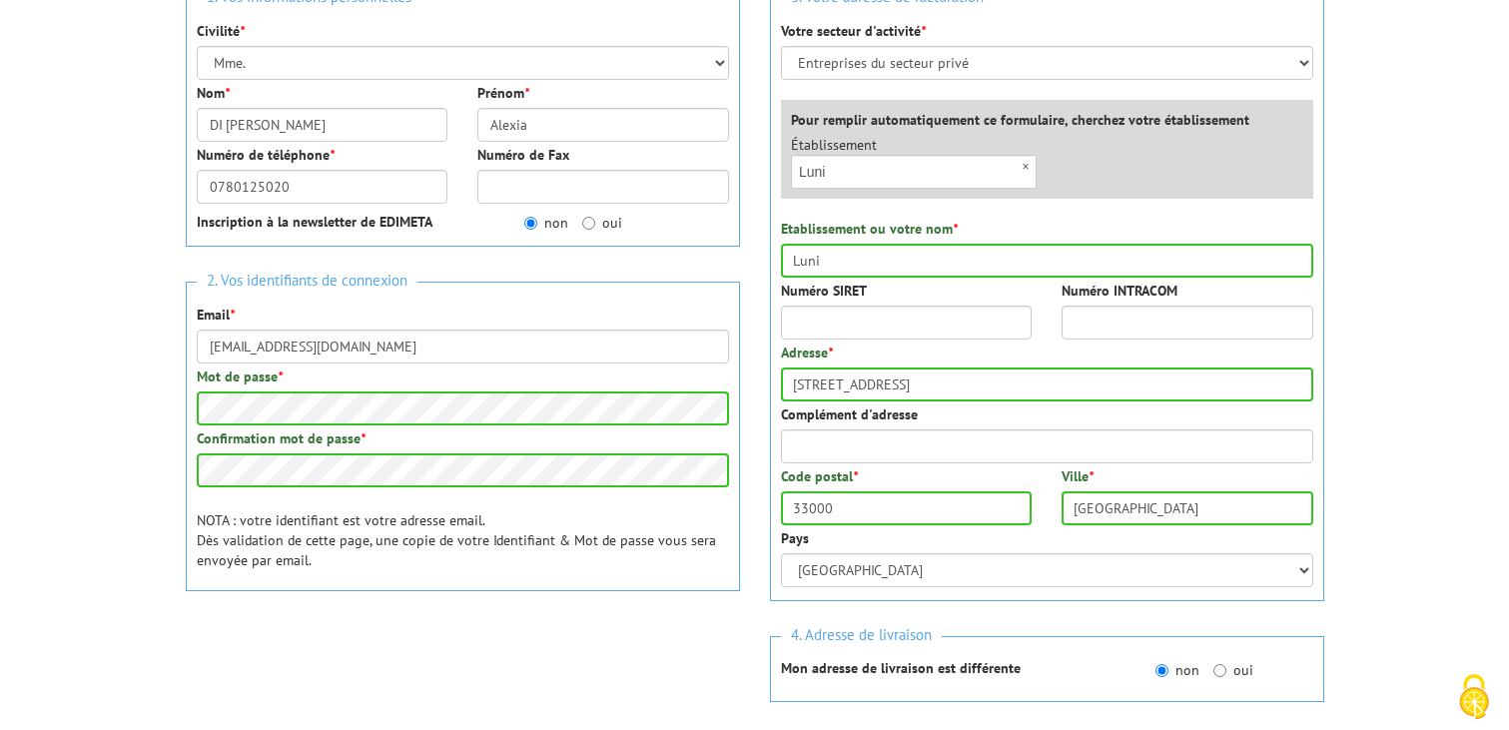
click at [1404, 425] on body "Veuillez valider le captcha Edimeta - Créer un compte Nos équipes sont à votre …" at bounding box center [754, 625] width 1509 height 1878
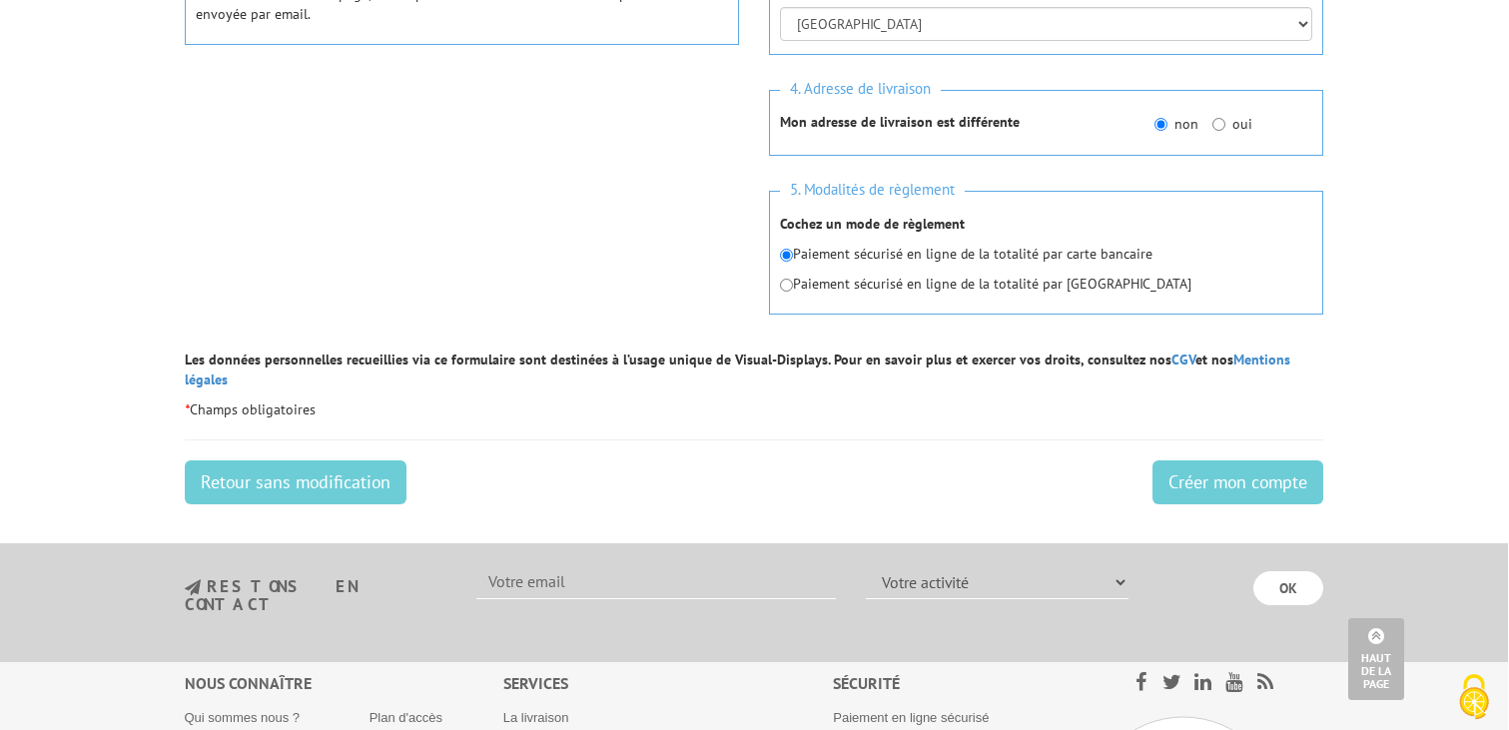
scroll to position [879, 1]
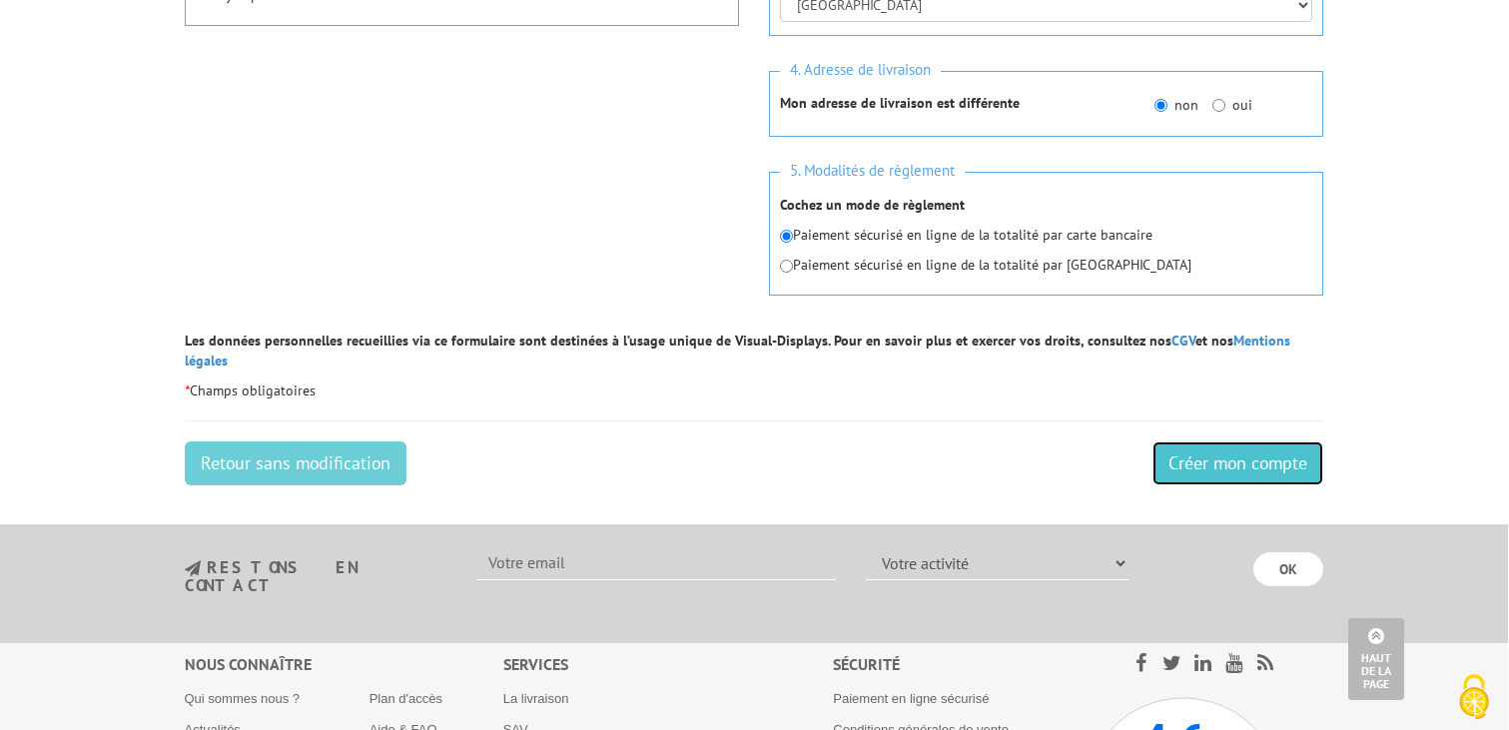
click at [1240, 450] on input "Créer mon compte" at bounding box center [1238, 463] width 171 height 44
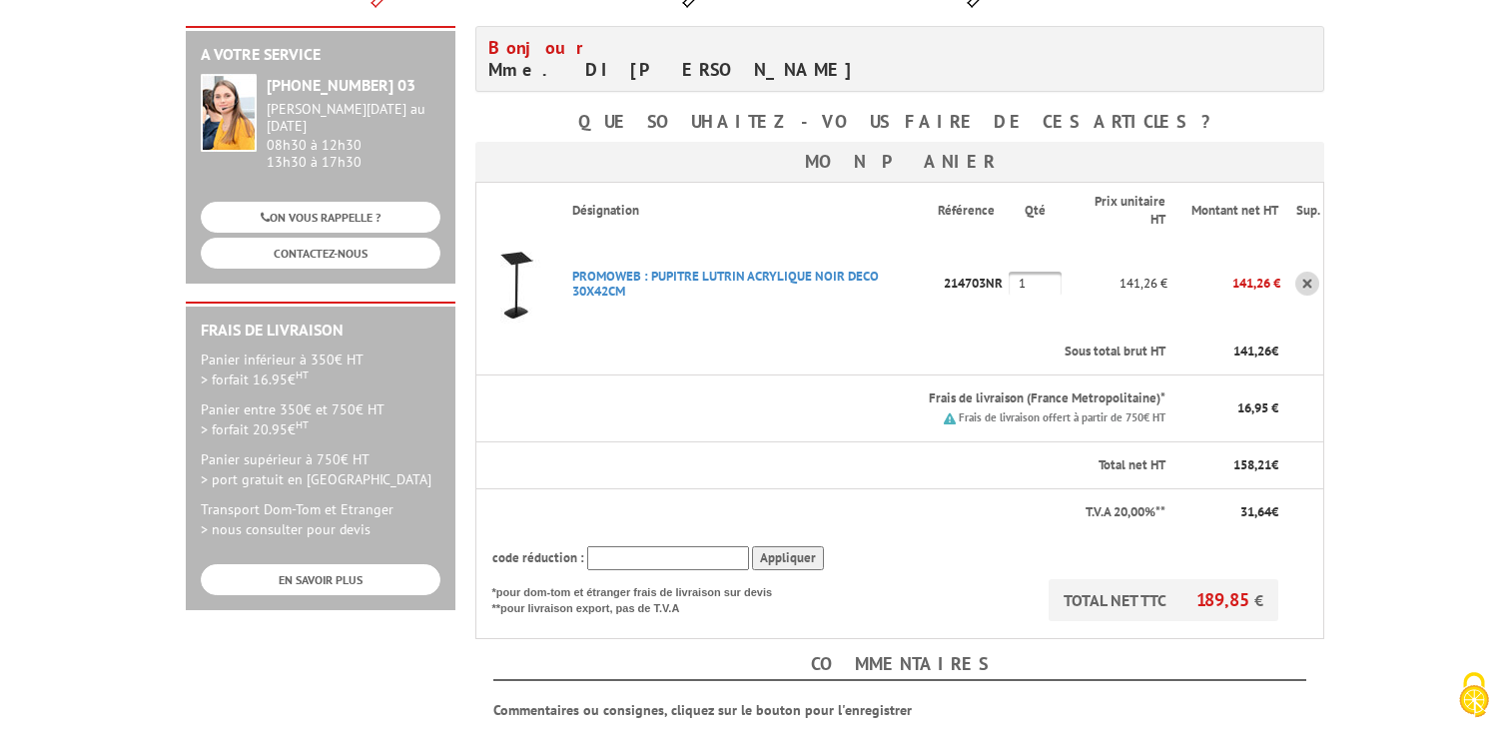
scroll to position [274, 0]
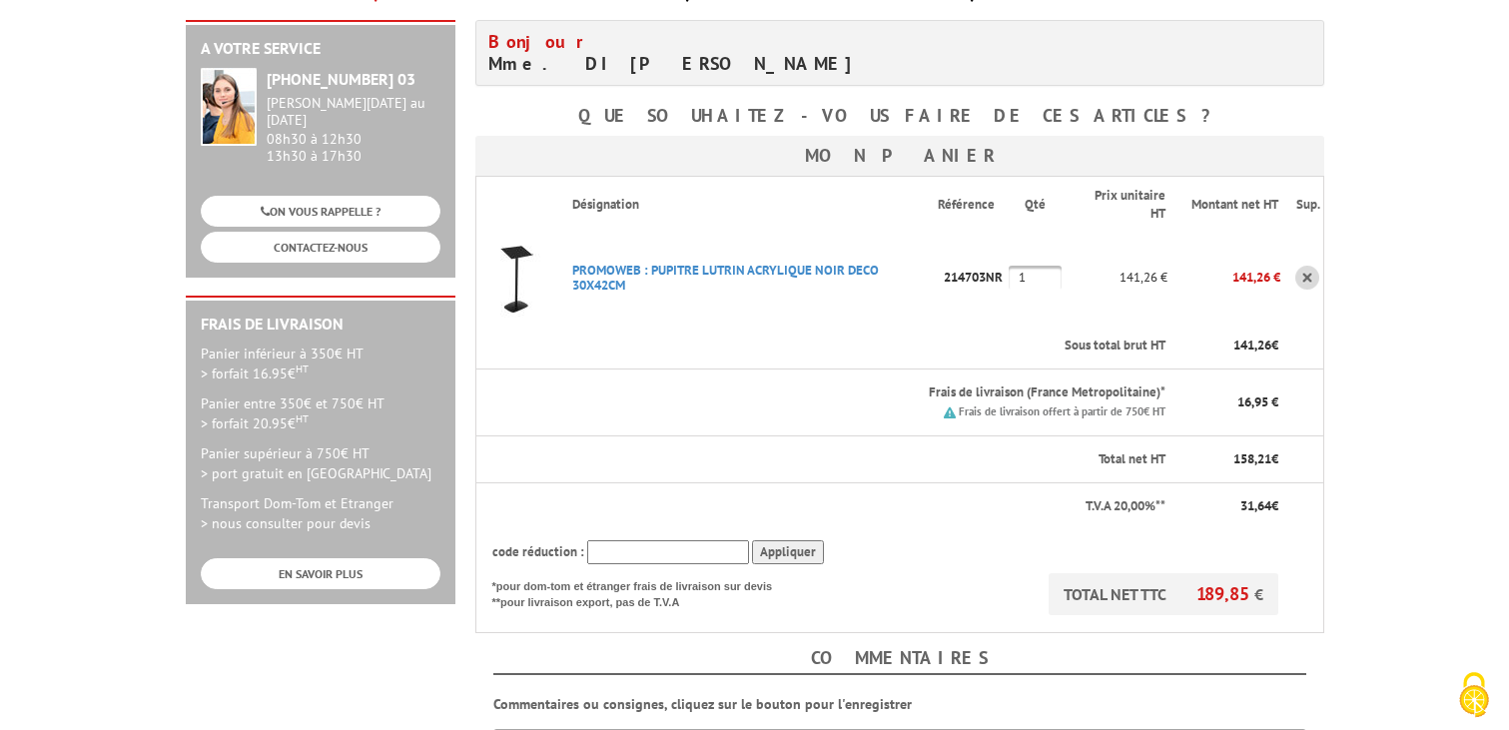
click at [1336, 261] on section "Poursuivre mes achats Accueil Panier 1. Panier 2. Récapitulatif 3. Paiement 4. …" at bounding box center [755, 437] width 1169 height 1011
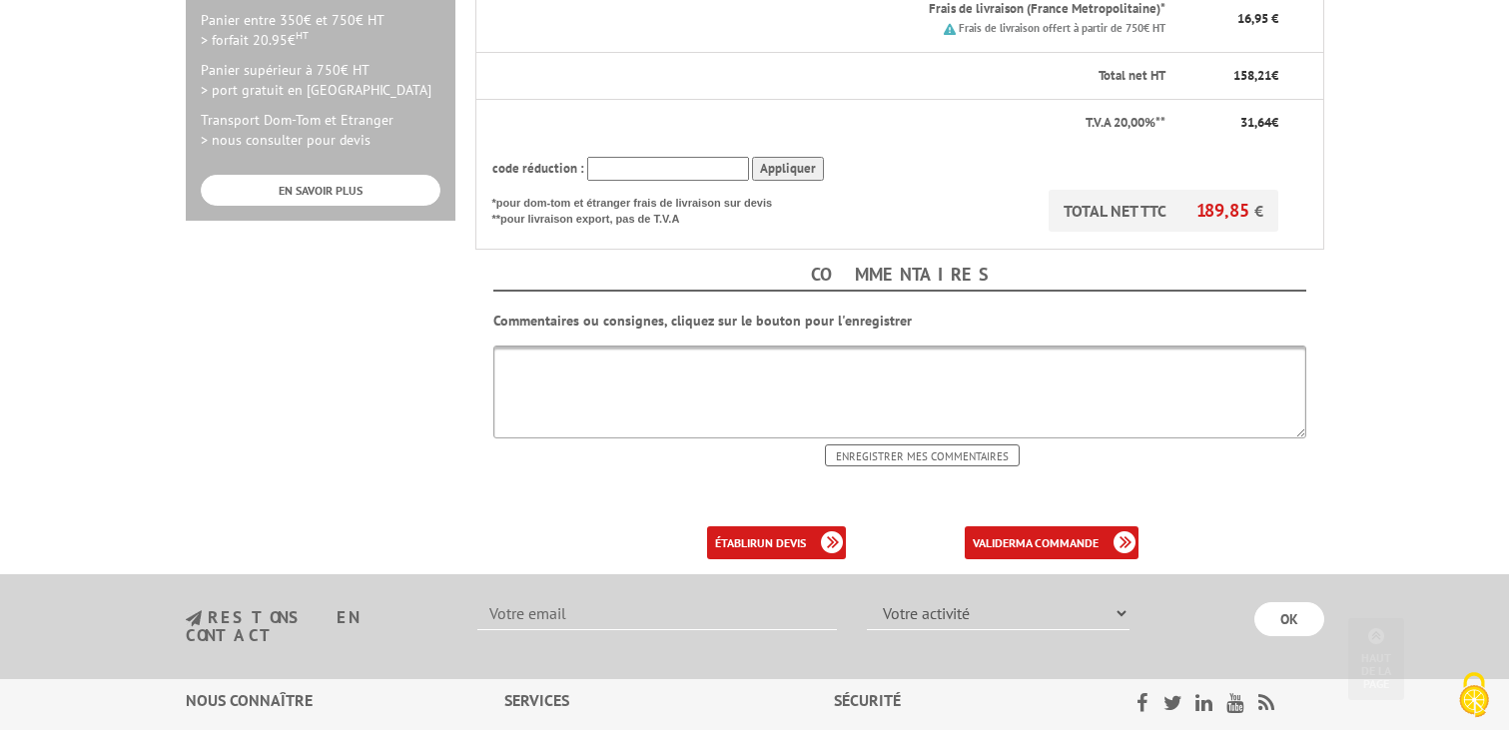
scroll to position [737, 0]
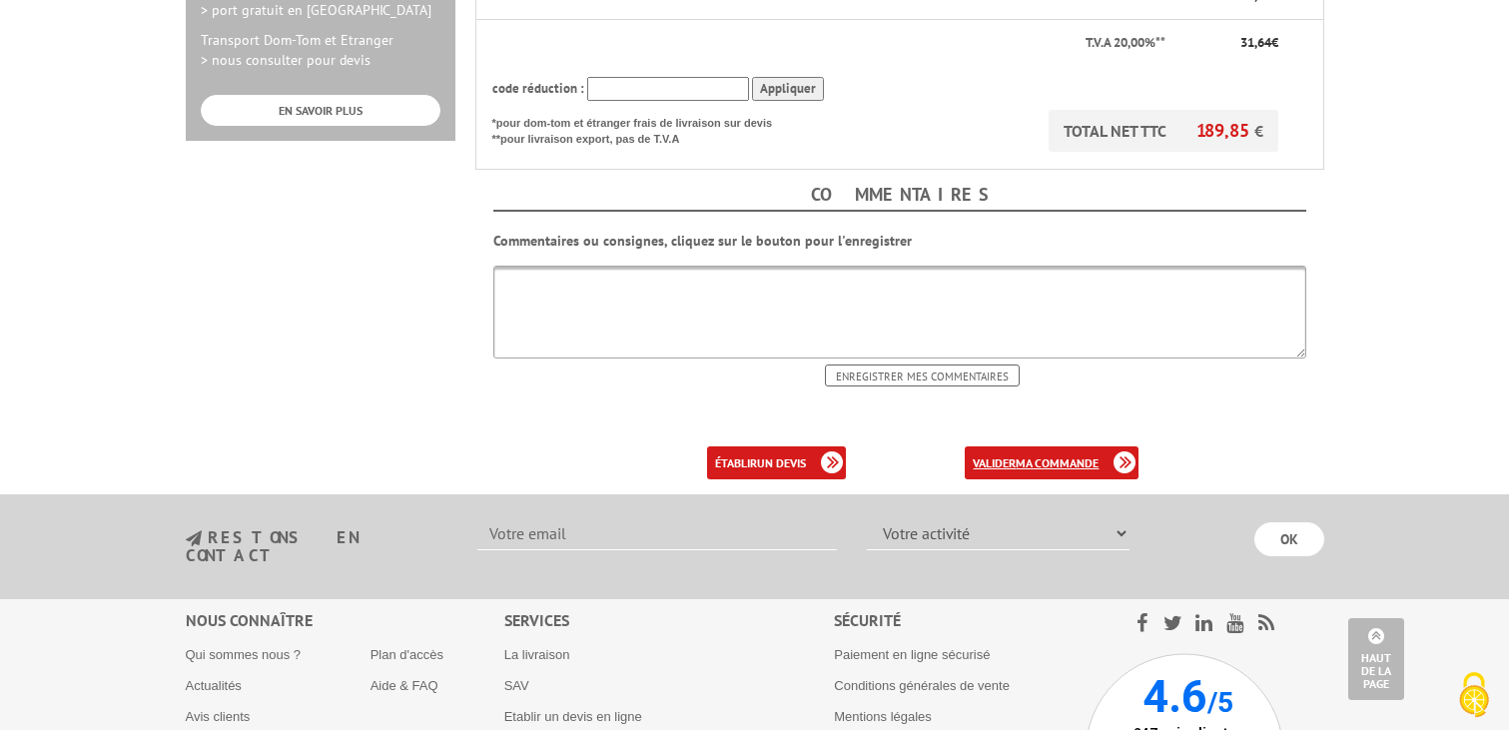
click at [1094, 457] on b "ma commande" at bounding box center [1057, 462] width 83 height 15
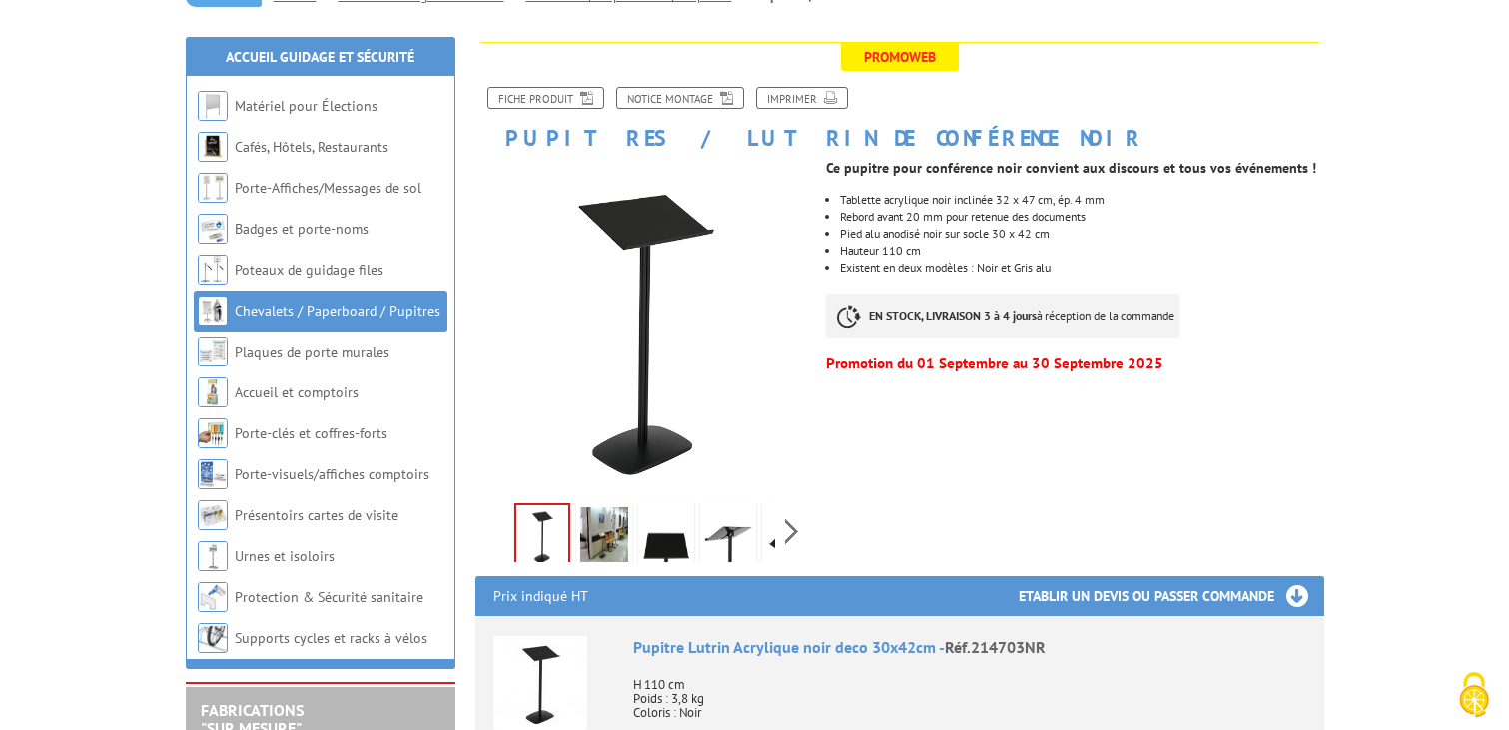
scroll to position [222, 0]
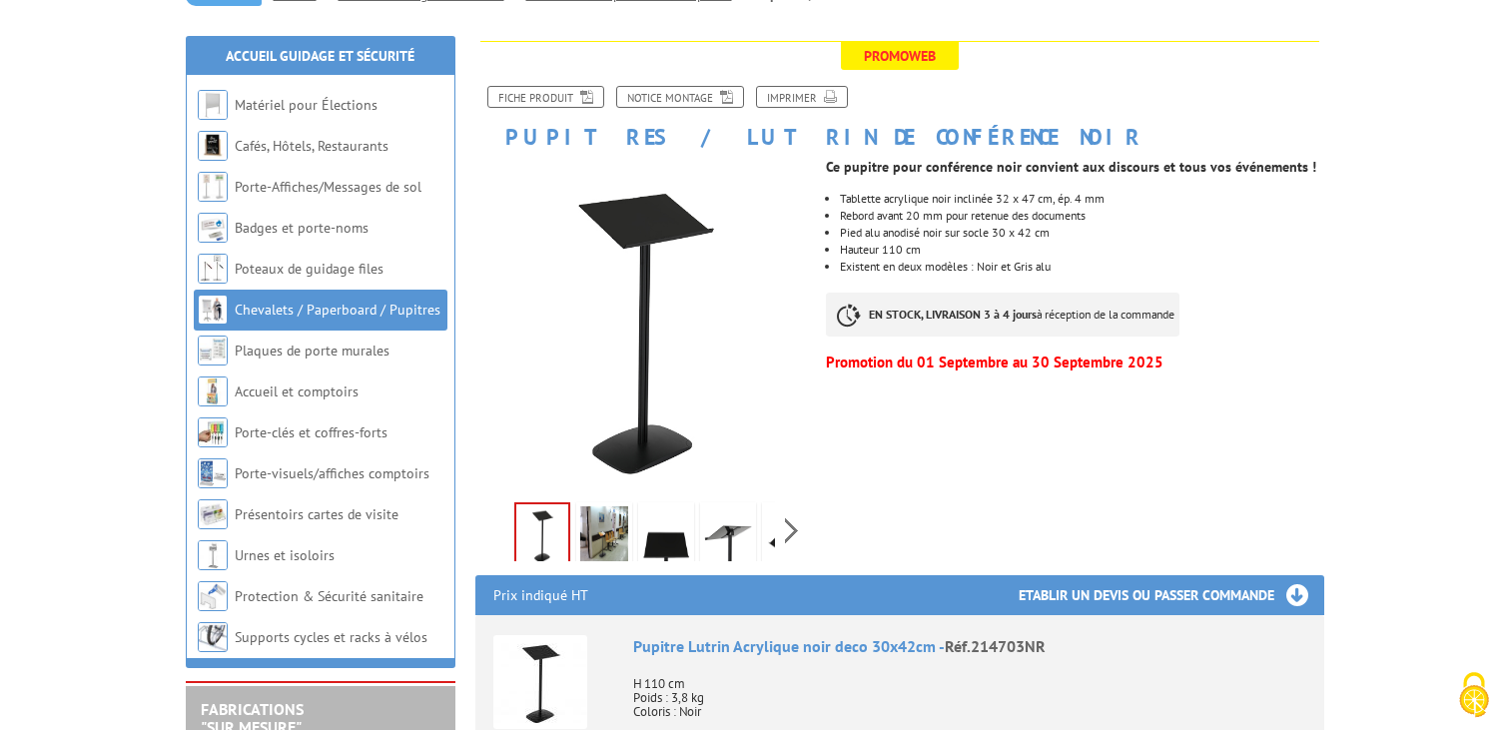
click at [789, 531] on div "Previous Next" at bounding box center [643, 530] width 337 height 70
click at [702, 545] on img at bounding box center [683, 537] width 48 height 62
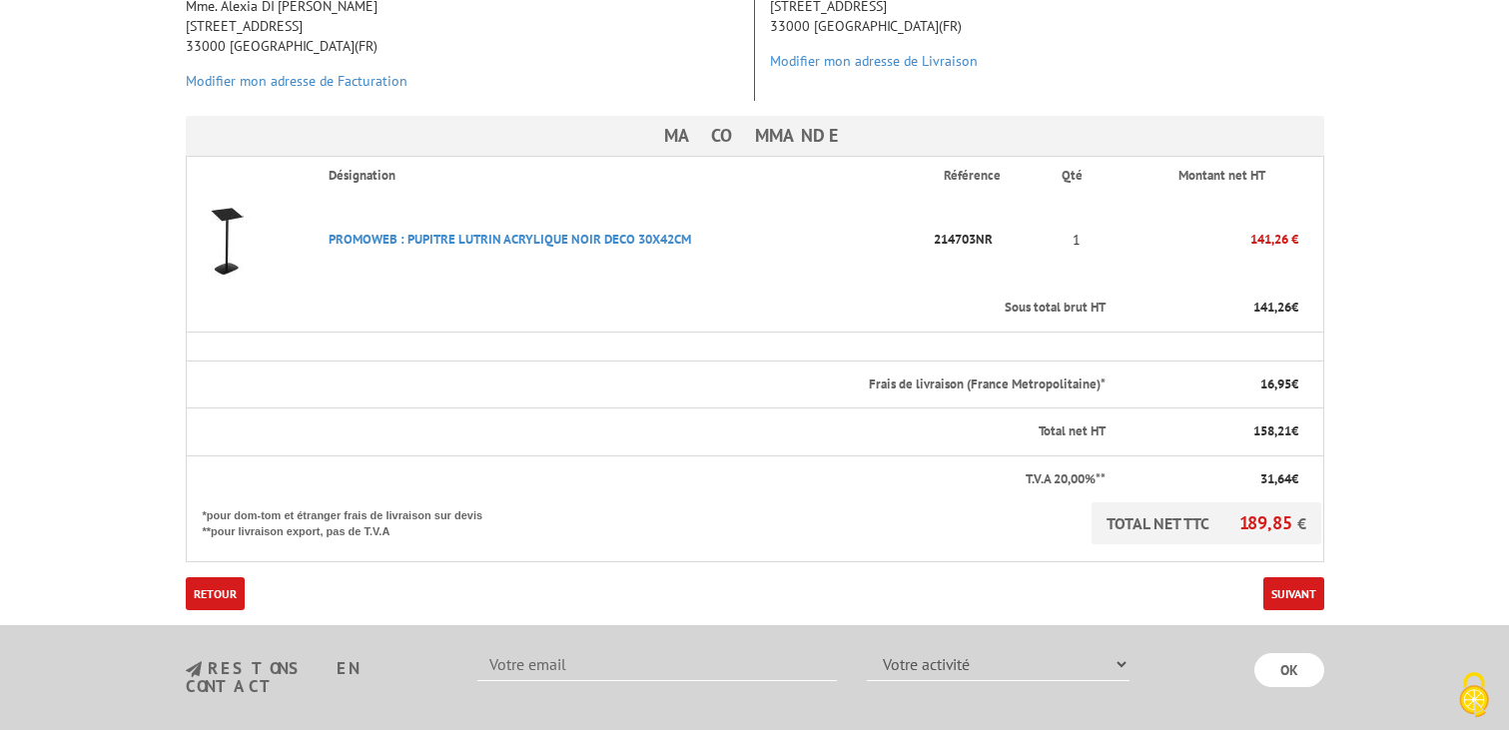
scroll to position [435, 0]
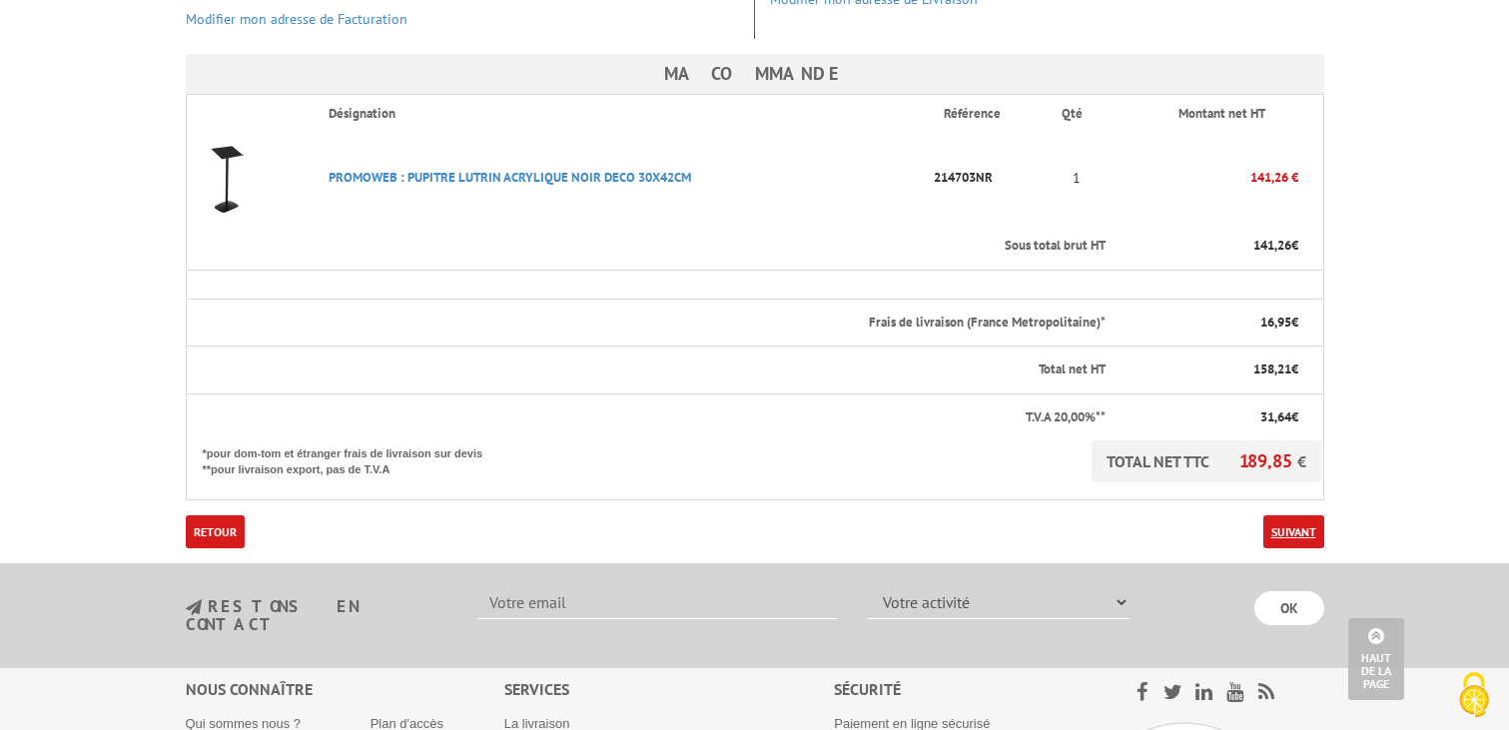
click at [1300, 538] on link "Suivant" at bounding box center [1294, 531] width 61 height 33
click at [214, 539] on link "Retour" at bounding box center [215, 531] width 59 height 33
